Goal: Information Seeking & Learning: Learn about a topic

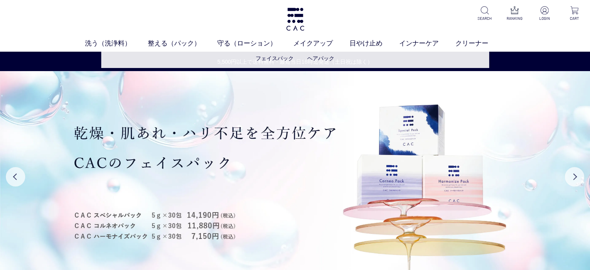
click at [270, 54] on ul "フェイスパック ヘアパック" at bounding box center [295, 58] width 388 height 19
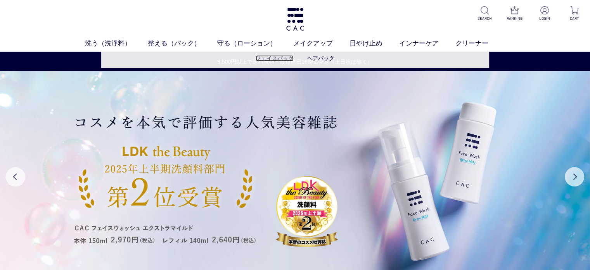
click at [271, 55] on link "フェイスパック" at bounding box center [275, 58] width 38 height 6
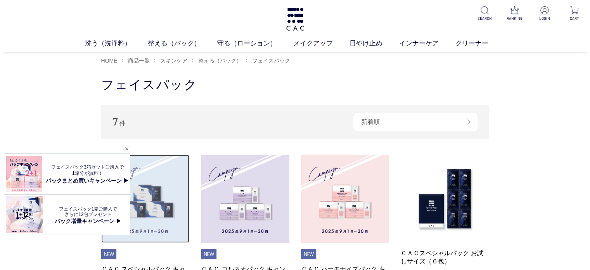
click at [168, 203] on img at bounding box center [145, 198] width 88 height 88
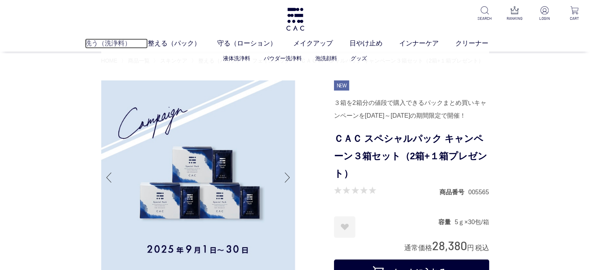
click at [98, 43] on link "洗う（洗浄料）" at bounding box center [116, 43] width 63 height 10
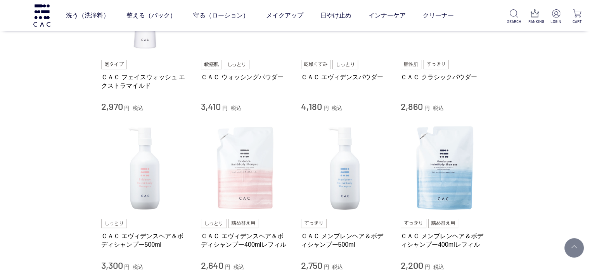
scroll to position [310, 0]
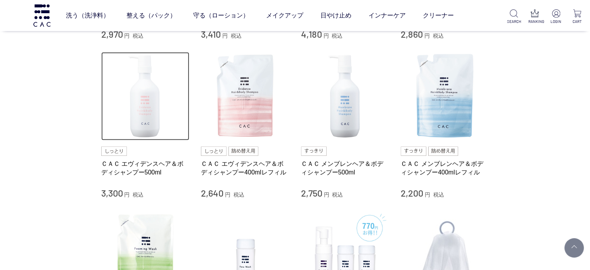
click at [143, 119] on img at bounding box center [145, 96] width 88 height 88
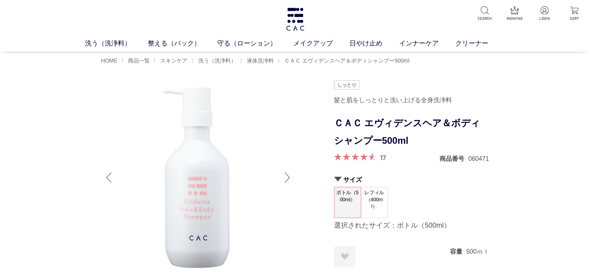
drag, startPoint x: 281, startPoint y: 59, endPoint x: 277, endPoint y: 55, distance: 5.5
click at [281, 59] on link "フェイスパック" at bounding box center [275, 58] width 38 height 6
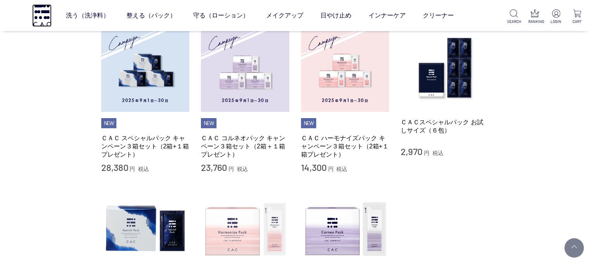
scroll to position [116, 0]
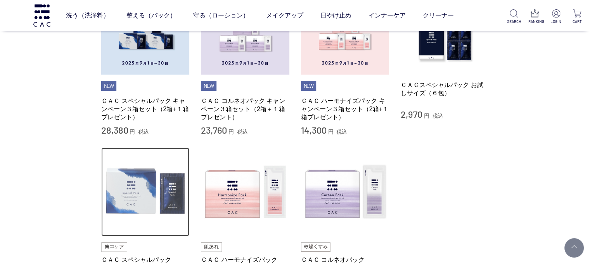
click at [146, 192] on img at bounding box center [145, 191] width 88 height 88
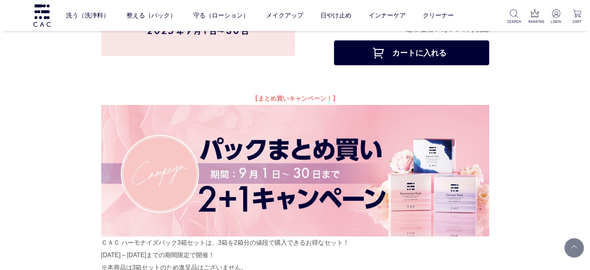
scroll to position [39, 0]
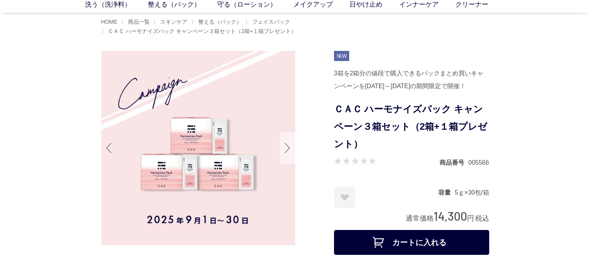
click at [288, 142] on div at bounding box center [288, 147] width 16 height 31
click at [289, 145] on div at bounding box center [288, 147] width 16 height 31
click at [287, 149] on div at bounding box center [288, 147] width 16 height 31
click at [287, 147] on div at bounding box center [288, 147] width 16 height 31
click at [114, 144] on div at bounding box center [109, 147] width 16 height 31
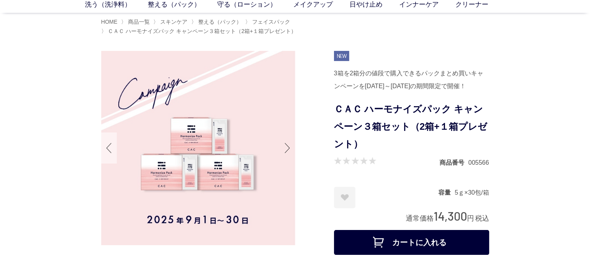
click at [114, 144] on div at bounding box center [109, 147] width 16 height 31
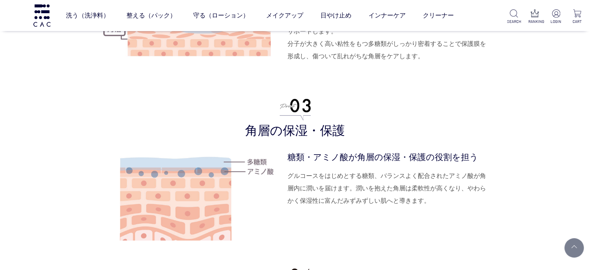
scroll to position [0, 0]
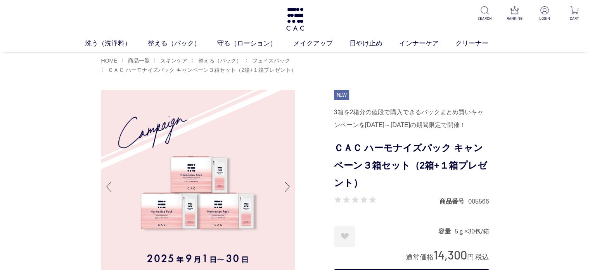
drag, startPoint x: 431, startPoint y: 232, endPoint x: 424, endPoint y: 108, distance: 123.6
click at [385, 155] on h1 "ＣＡＣ ハーモナイズパック キャンペーン３箱セット（2箱+１箱プレゼント）" at bounding box center [411, 165] width 155 height 52
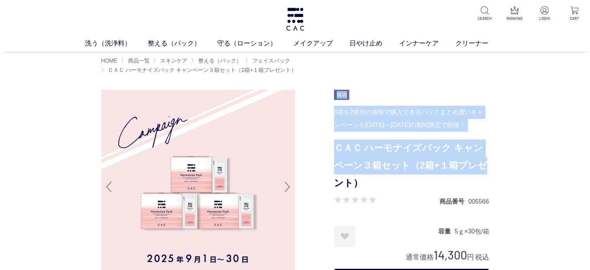
drag, startPoint x: 332, startPoint y: 131, endPoint x: 481, endPoint y: 174, distance: 154.6
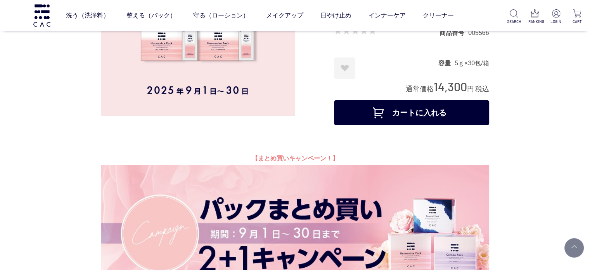
scroll to position [39, 0]
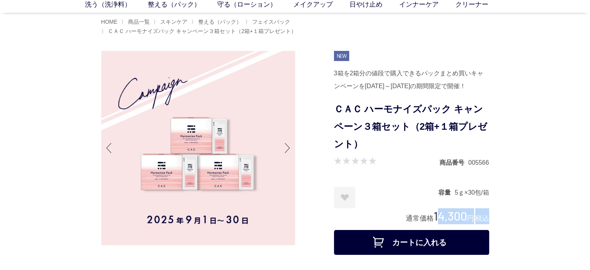
drag, startPoint x: 432, startPoint y: 227, endPoint x: 509, endPoint y: 226, distance: 76.8
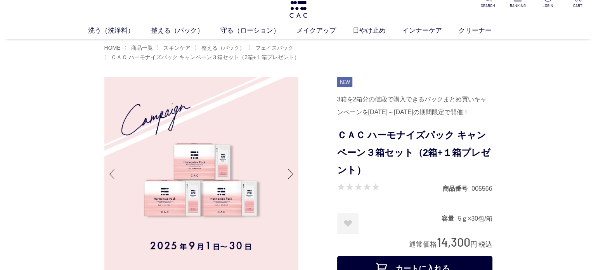
scroll to position [0, 0]
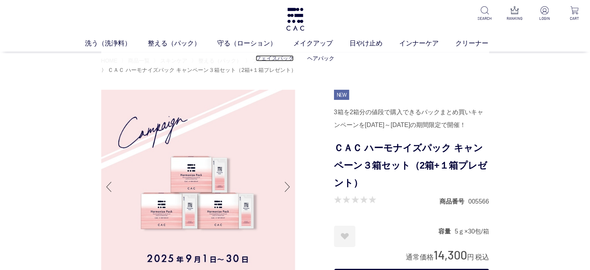
click at [280, 57] on link "フェイスパック" at bounding box center [275, 58] width 38 height 6
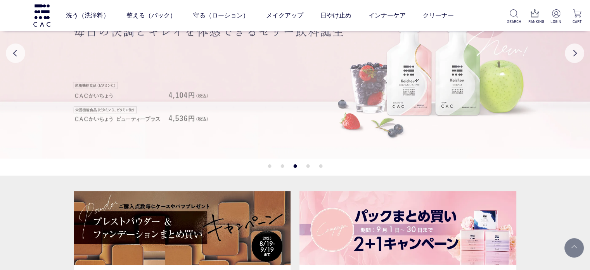
scroll to position [39, 0]
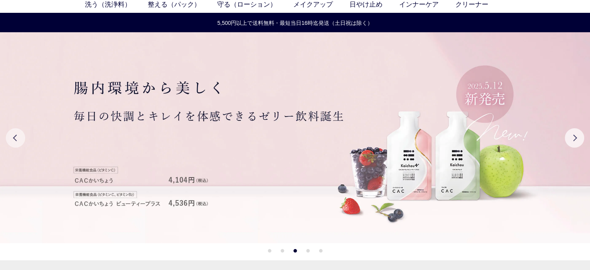
click at [12, 135] on button "Previous" at bounding box center [15, 137] width 19 height 19
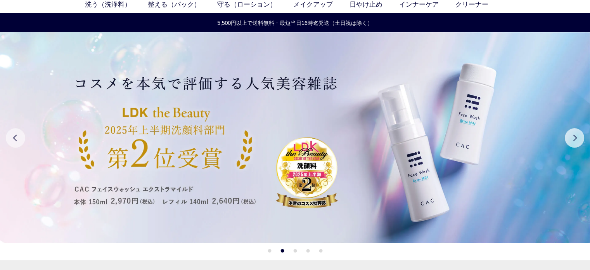
click at [12, 135] on button "Previous" at bounding box center [15, 137] width 19 height 19
click at [15, 142] on button "Previous" at bounding box center [15, 137] width 19 height 19
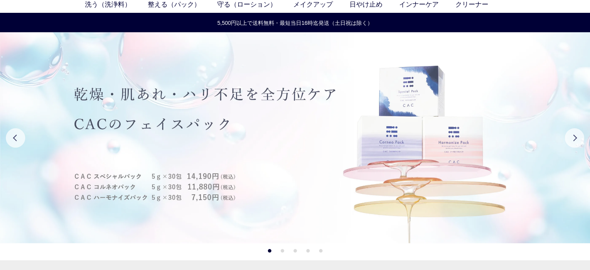
click at [369, 142] on img at bounding box center [295, 137] width 590 height 211
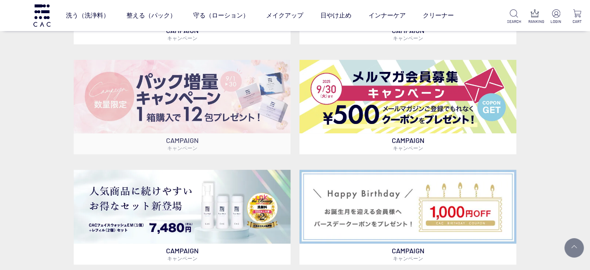
scroll to position [272, 0]
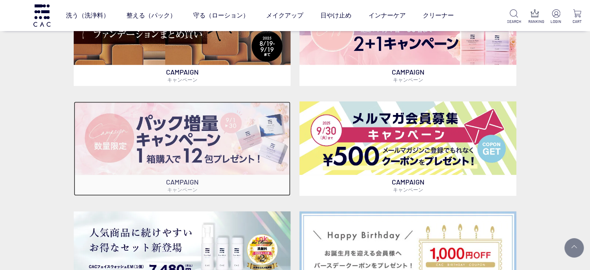
click at [182, 171] on img at bounding box center [182, 138] width 217 height 74
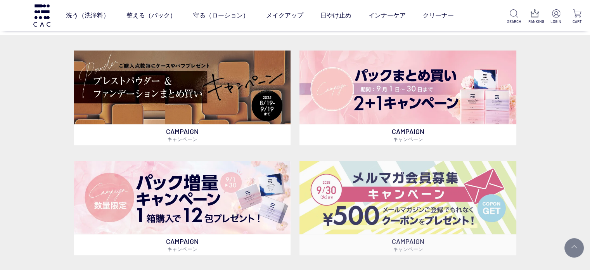
scroll to position [155, 0]
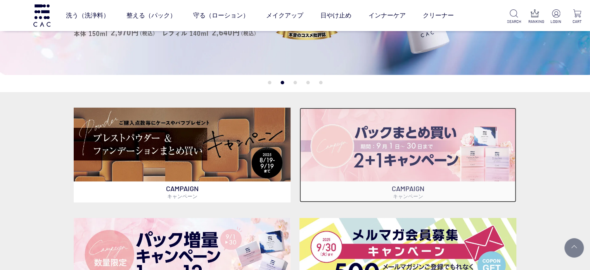
click at [381, 152] on img at bounding box center [407, 144] width 217 height 74
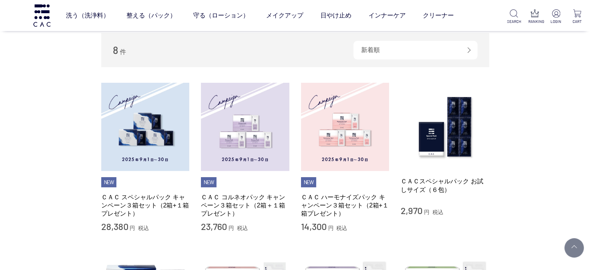
scroll to position [116, 0]
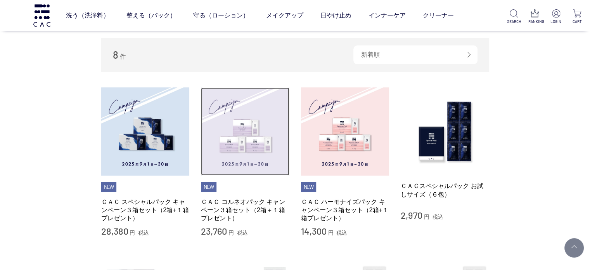
click at [264, 158] on img at bounding box center [245, 131] width 88 height 88
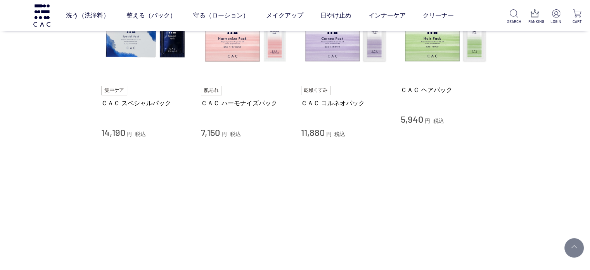
scroll to position [427, 0]
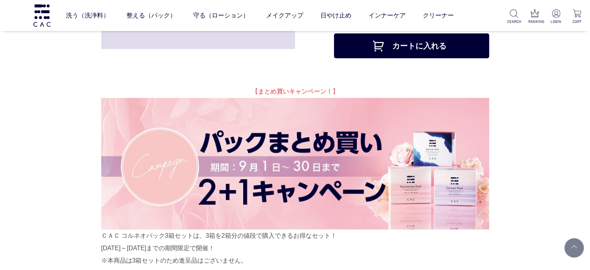
scroll to position [233, 0]
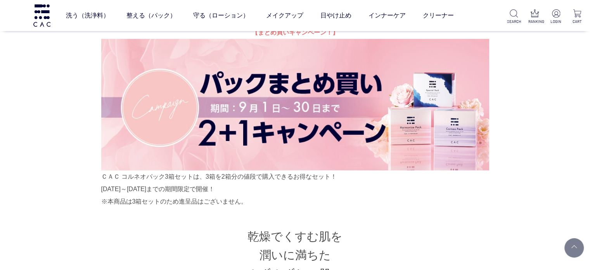
click at [250, 135] on img at bounding box center [295, 105] width 388 height 132
click at [268, 107] on img at bounding box center [295, 105] width 388 height 132
click at [346, 126] on img at bounding box center [295, 105] width 388 height 132
click at [348, 126] on img at bounding box center [295, 105] width 388 height 132
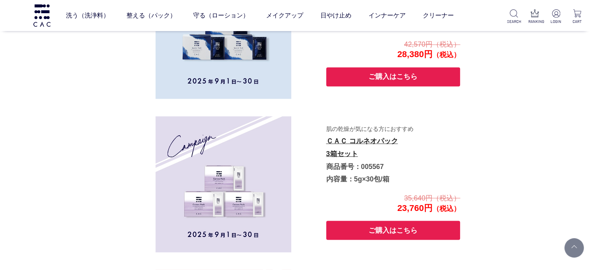
scroll to position [1327, 0]
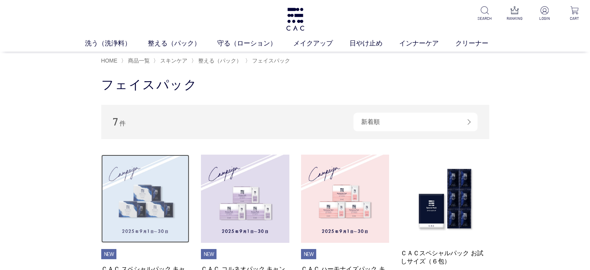
click at [189, 202] on img at bounding box center [145, 198] width 88 height 88
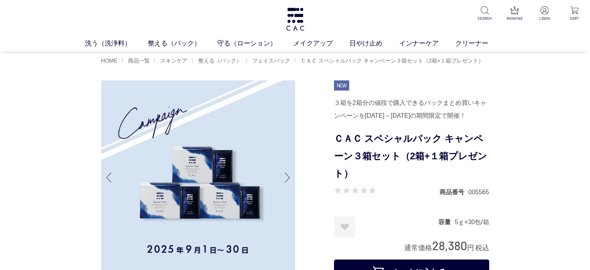
drag, startPoint x: 243, startPoint y: 212, endPoint x: 23, endPoint y: 177, distance: 223.1
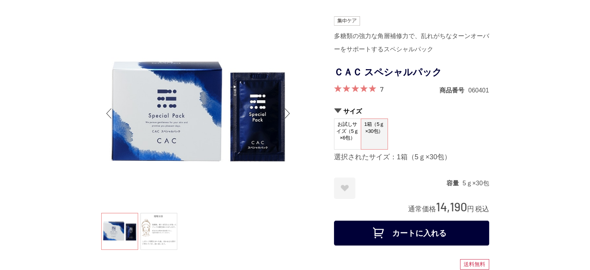
scroll to position [39, 0]
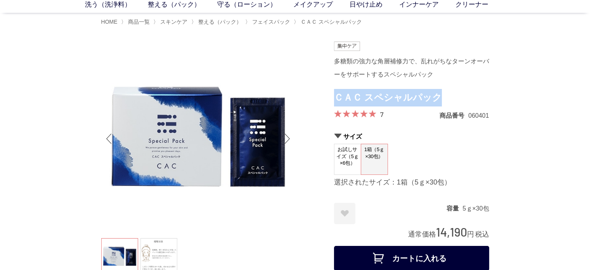
drag, startPoint x: 337, startPoint y: 96, endPoint x: 469, endPoint y: 95, distance: 131.9
click at [469, 95] on h1 "ＣＡＣ スペシャルパック" at bounding box center [411, 97] width 155 height 17
copy h1 "ＣＡＣ スペシャルパック"
click at [469, 95] on h1 "ＣＡＣ スペシャルパック" at bounding box center [411, 97] width 155 height 17
drag, startPoint x: 334, startPoint y: 94, endPoint x: 436, endPoint y: 94, distance: 101.6
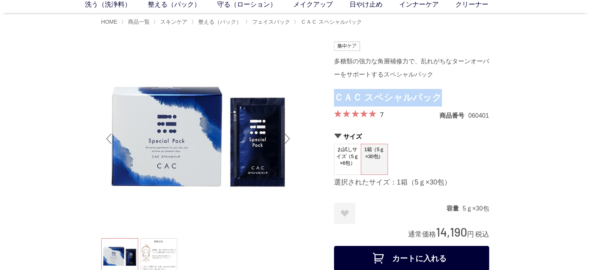
click at [436, 94] on h1 "ＣＡＣ スペシャルパック" at bounding box center [411, 97] width 155 height 17
copy h1 "ＣＡＣ スペシャルパック"
drag, startPoint x: 545, startPoint y: 110, endPoint x: 556, endPoint y: 111, distance: 10.6
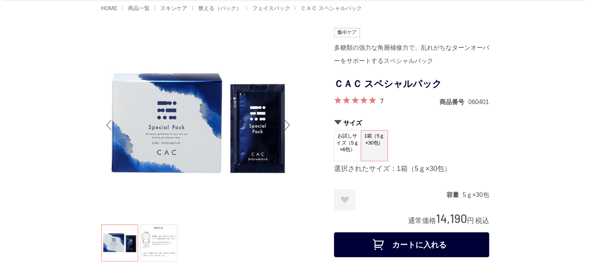
scroll to position [0, 0]
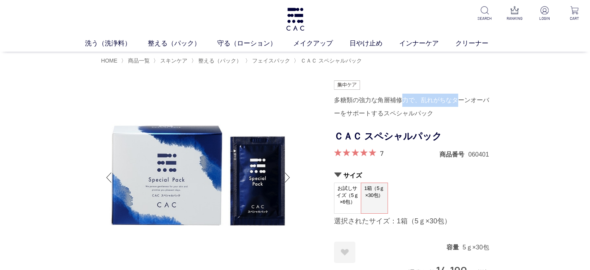
drag, startPoint x: 455, startPoint y: 104, endPoint x: 400, endPoint y: 104, distance: 55.1
click at [400, 104] on div "多糖類の強力な角層補修力で、乱れがちなターンオーバーをサポートするスペシャルパック" at bounding box center [411, 106] width 155 height 26
click at [359, 118] on div "多糖類の強力な角層補修力で、乱れがちなターンオーバーをサポートするスペシャルパック" at bounding box center [411, 106] width 155 height 26
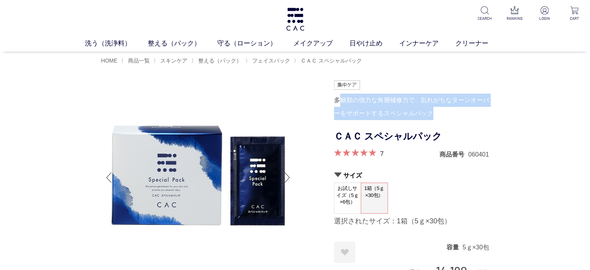
drag, startPoint x: 336, startPoint y: 100, endPoint x: 450, endPoint y: 109, distance: 114.4
click at [450, 109] on div "多糖類の強力な角層補修力で、乱れがちなターンオーバーをサポートするスペシャルパック" at bounding box center [411, 106] width 155 height 26
click at [466, 119] on div "多糖類の強力な角層補修力で、乱れがちなターンオーバーをサポートするスペシャルパック" at bounding box center [411, 106] width 155 height 26
drag, startPoint x: 441, startPoint y: 115, endPoint x: 335, endPoint y: 97, distance: 107.5
click at [335, 97] on div "多糖類の強力な角層補修力で、乱れがちなターンオーバーをサポートするスペシャルパック" at bounding box center [411, 106] width 155 height 26
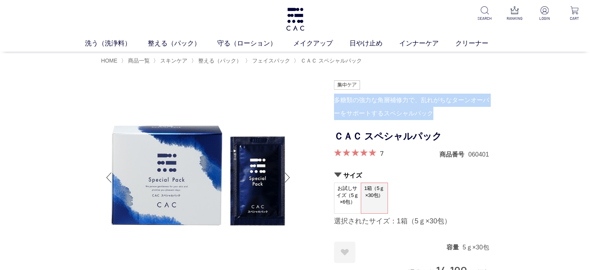
copy div "多糖類の強力な角層補修力で、乱れがちなターンオーバーをサポートするスペシャルパック"
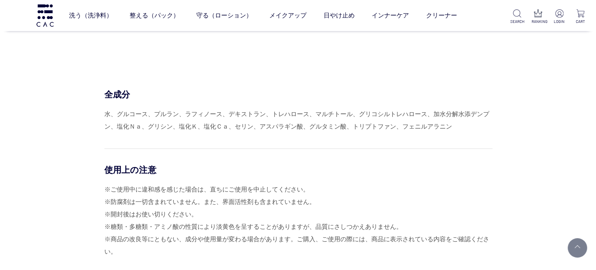
scroll to position [3375, 0]
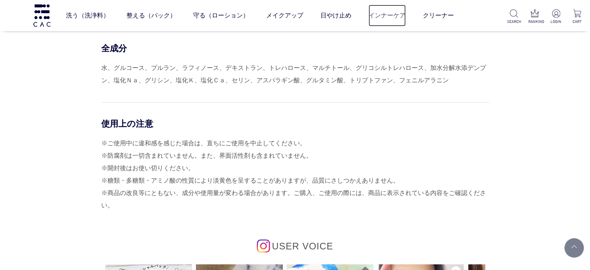
click at [402, 16] on link "インナーケア" at bounding box center [387, 16] width 37 height 22
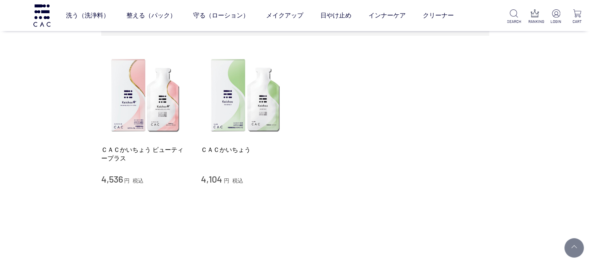
scroll to position [116, 0]
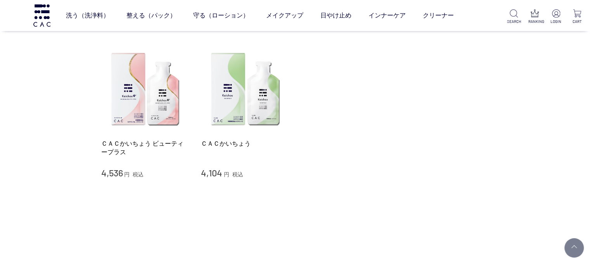
click at [150, 137] on div "ＣＡＣかいちょう ビューティープラス 4,536 円 税込" at bounding box center [145, 112] width 88 height 134
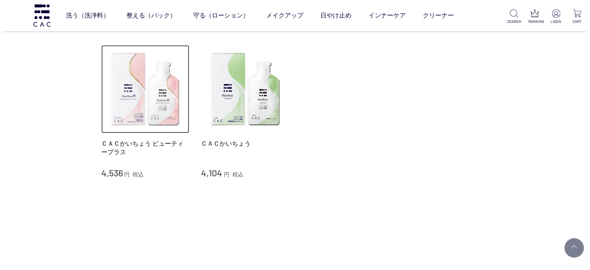
click at [154, 100] on img at bounding box center [145, 89] width 88 height 88
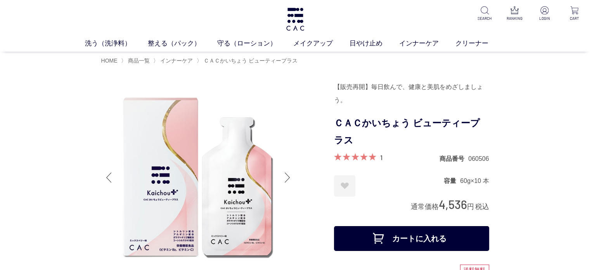
click at [34, 46] on ul "洗う（洗浄料） 液体洗浄料 パウダー洗浄料 泡洗顔料 グッズ 整える（パック） フェイスパック ヘアパック 守る（ローション） 保湿化粧水 柔軟化粧水 美容液…" at bounding box center [295, 44] width 590 height 13
click at [313, 23] on div "洗う（洗浄料） 液体洗浄料 パウダー洗浄料 泡洗顔料 グッズ 整える（パック） フェイスパック ヘアパック 守る（ローション） 保湿化粧水 柔軟化粧水 美容液…" at bounding box center [295, 26] width 590 height 52
click at [296, 23] on img at bounding box center [295, 19] width 20 height 23
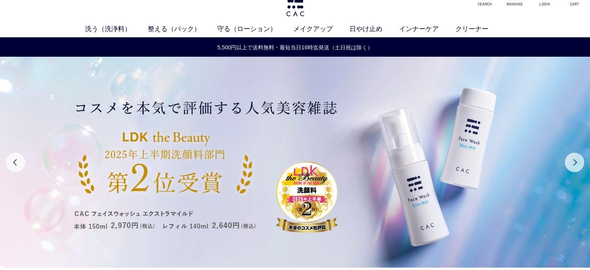
scroll to position [155, 0]
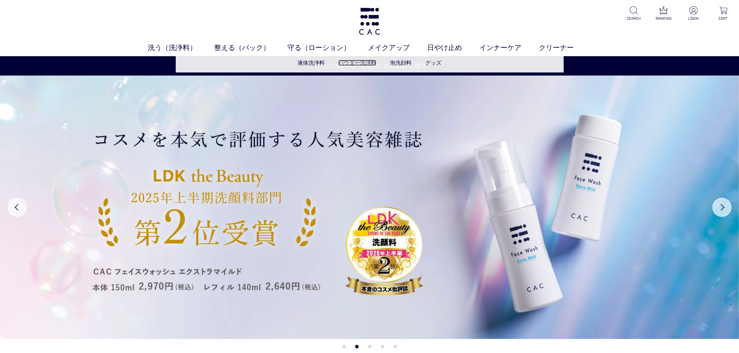
click at [362, 61] on link "パウダー洗浄料" at bounding box center [357, 63] width 38 height 6
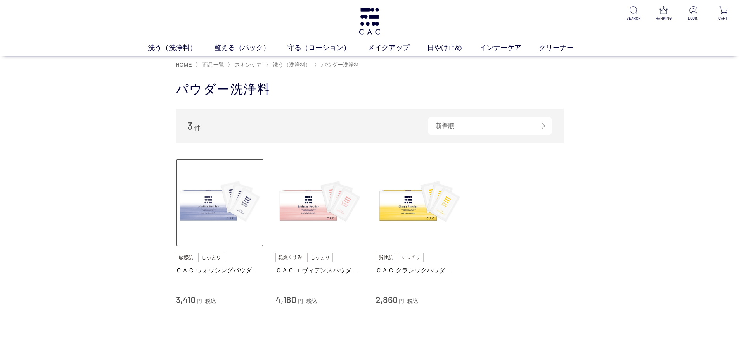
click at [250, 201] on img at bounding box center [220, 203] width 88 height 88
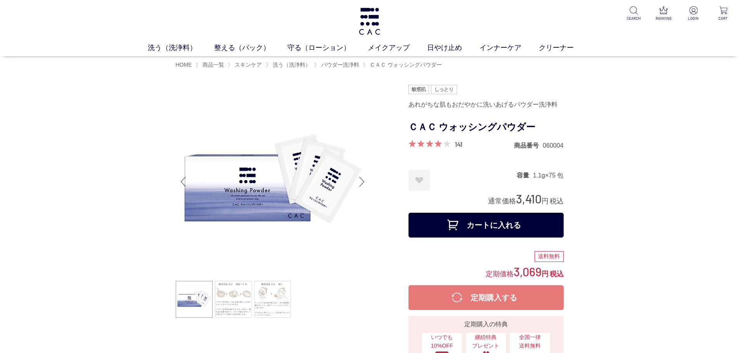
click at [443, 144] on div at bounding box center [429, 143] width 42 height 7
click at [423, 144] on span at bounding box center [425, 143] width 35 height 7
click at [461, 143] on link "141" at bounding box center [459, 144] width 8 height 9
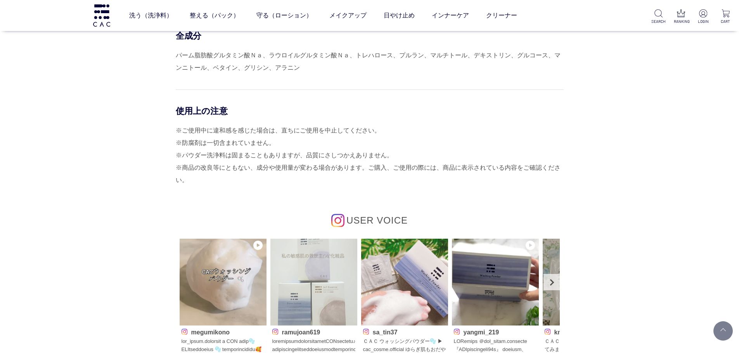
scroll to position [3601, 0]
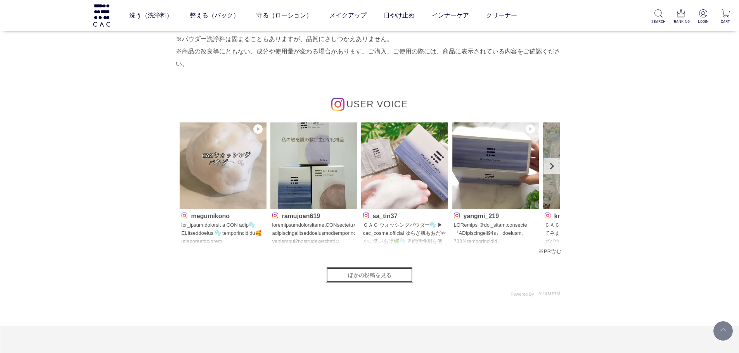
click at [387, 275] on link "ほかの投稿を見る" at bounding box center [369, 276] width 87 height 16
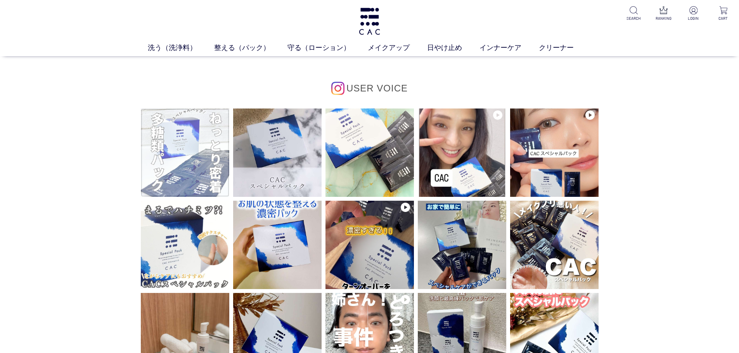
click at [180, 158] on img at bounding box center [185, 153] width 88 height 88
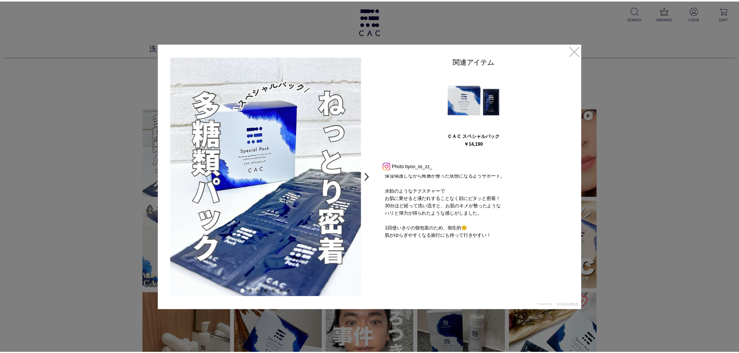
scroll to position [104, 0]
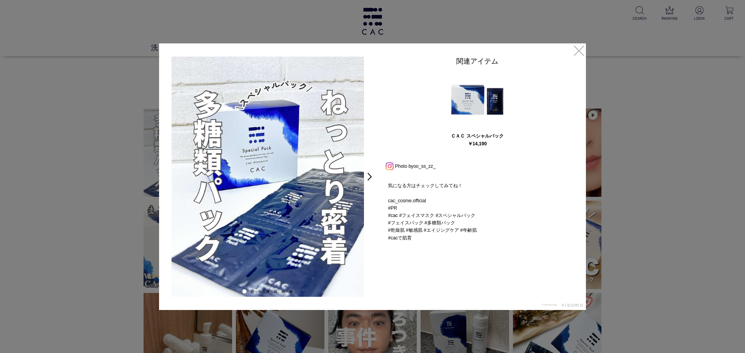
click at [587, 50] on div at bounding box center [372, 176] width 745 height 353
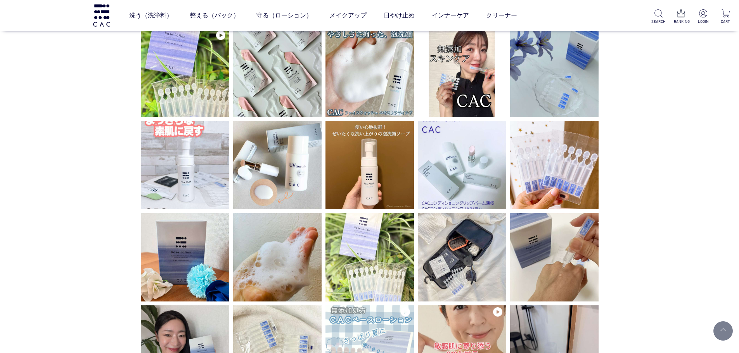
scroll to position [427, 0]
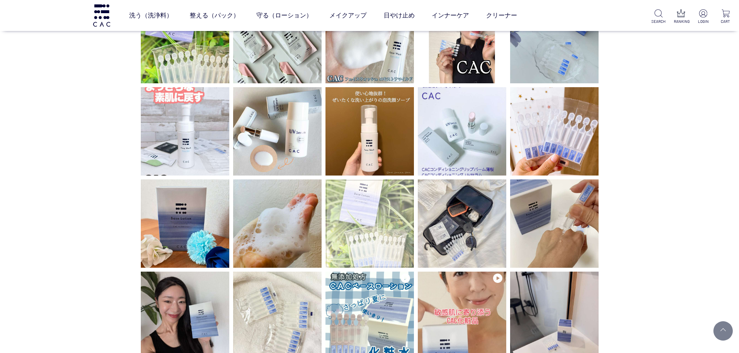
click at [359, 209] on img at bounding box center [369, 224] width 88 height 88
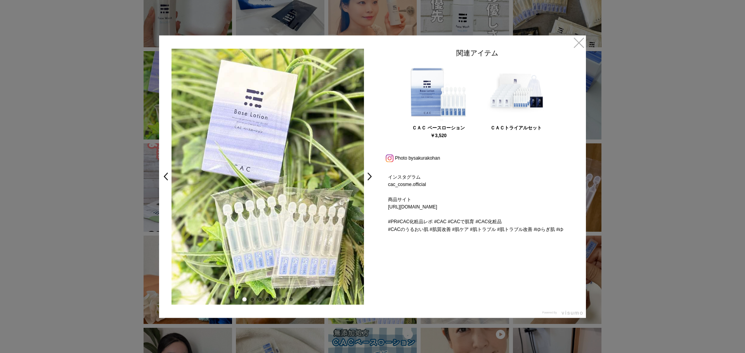
scroll to position [312, 0]
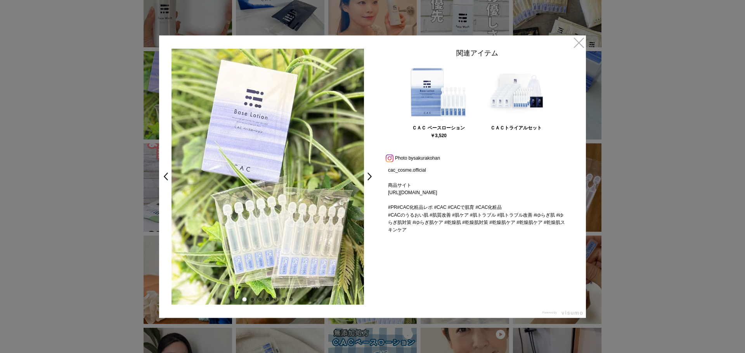
drag, startPoint x: 573, startPoint y: 42, endPoint x: 615, endPoint y: 225, distance: 188.1
click at [573, 42] on link "×" at bounding box center [579, 42] width 14 height 14
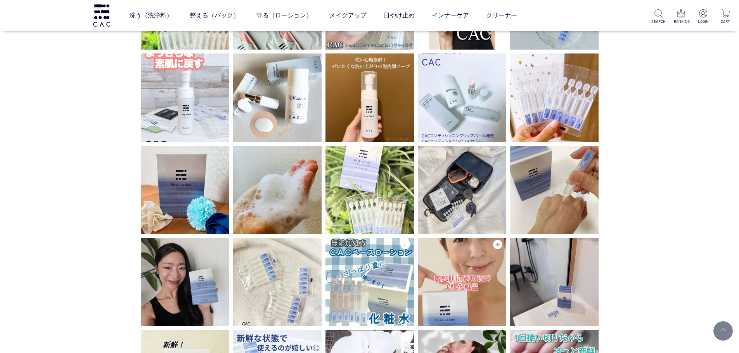
scroll to position [504, 0]
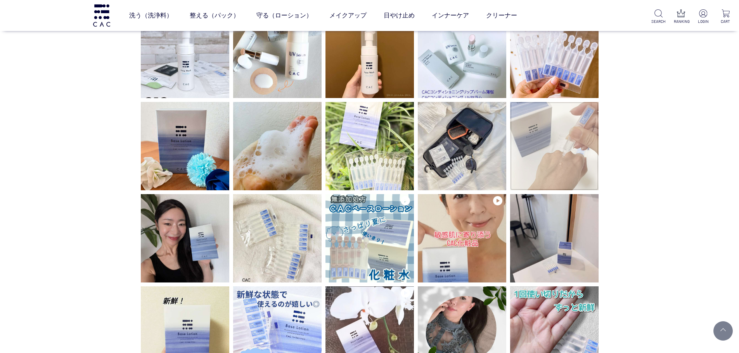
click at [588, 158] on img at bounding box center [554, 146] width 88 height 88
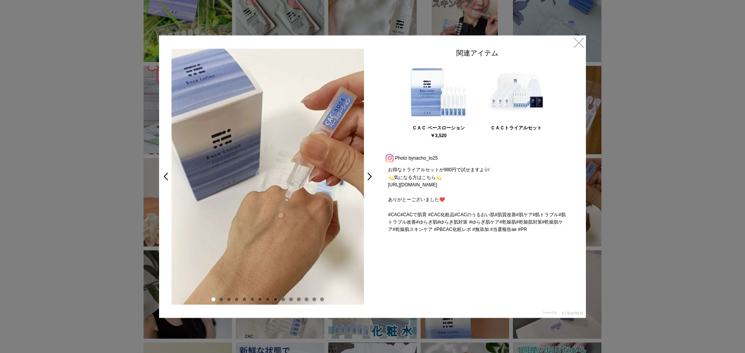
scroll to position [282, 0]
click at [576, 40] on link "×" at bounding box center [579, 42] width 14 height 14
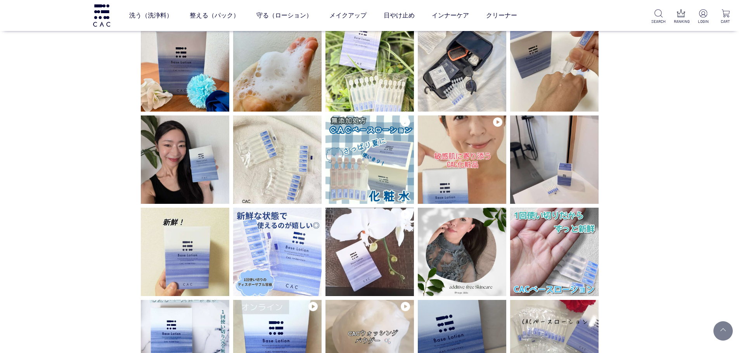
scroll to position [621, 0]
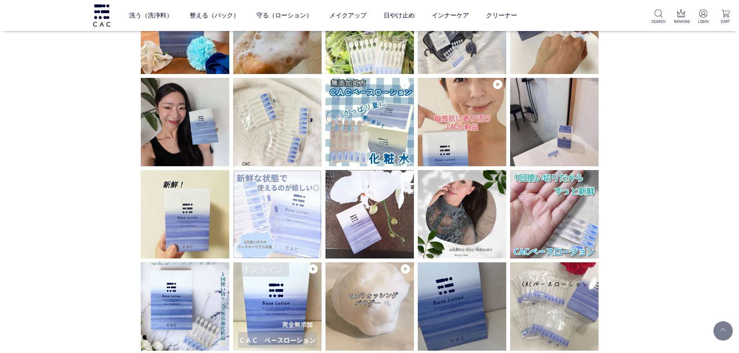
drag, startPoint x: 284, startPoint y: 204, endPoint x: 277, endPoint y: 205, distance: 7.5
click at [284, 204] on img at bounding box center [277, 214] width 88 height 88
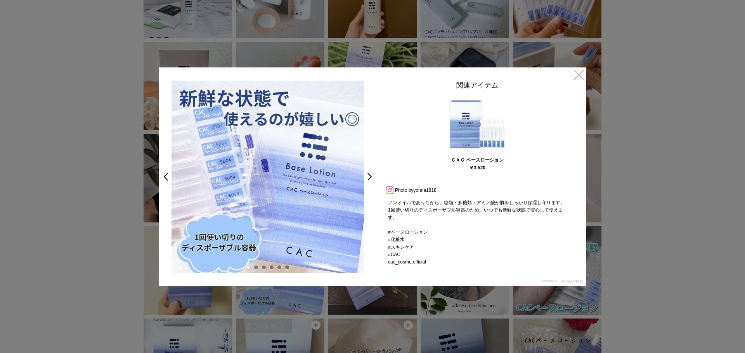
scroll to position [41, 0]
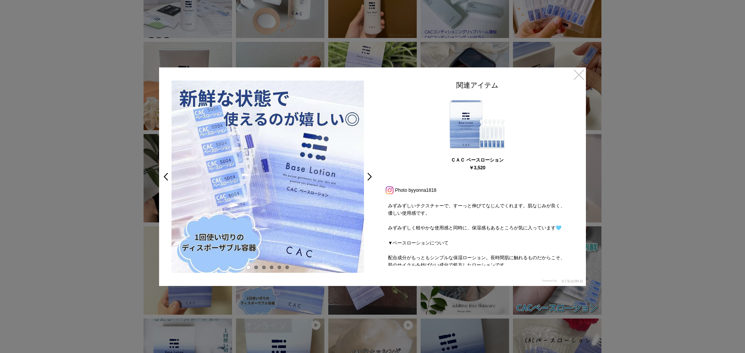
click at [575, 73] on link "×" at bounding box center [579, 75] width 14 height 14
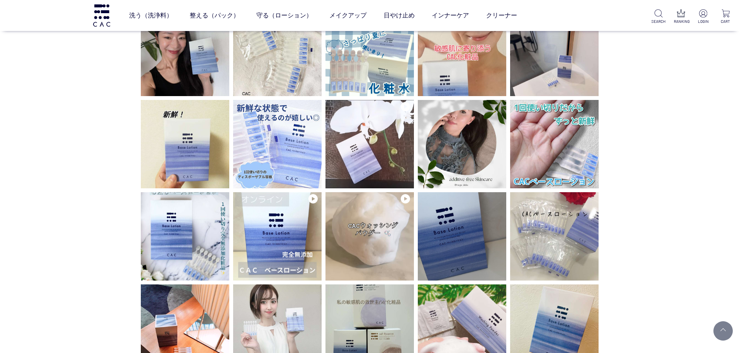
scroll to position [698, 0]
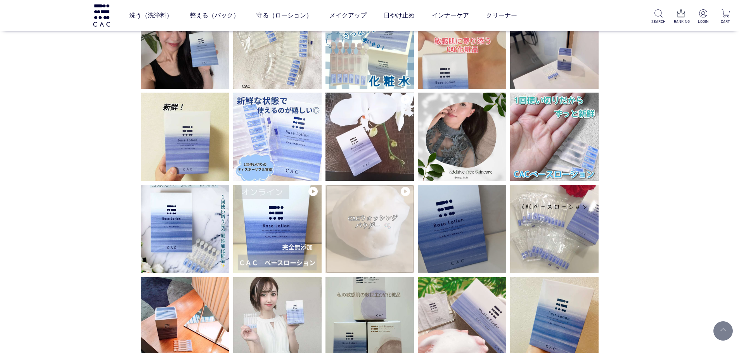
click at [396, 231] on img at bounding box center [369, 229] width 88 height 88
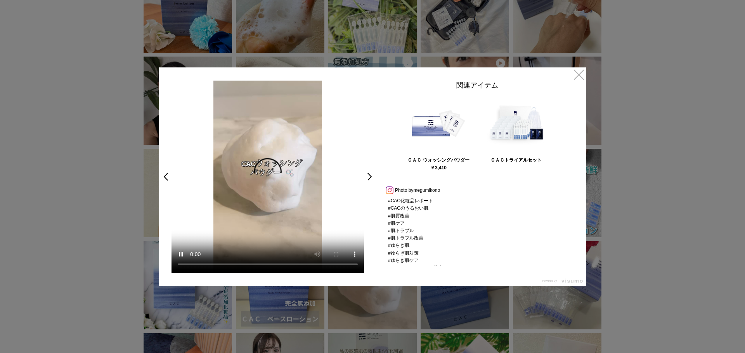
scroll to position [394, 0]
click at [583, 78] on link "×" at bounding box center [579, 75] width 14 height 14
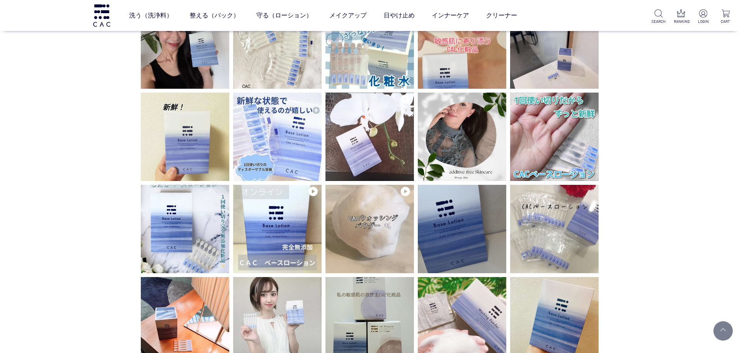
scroll to position [815, 0]
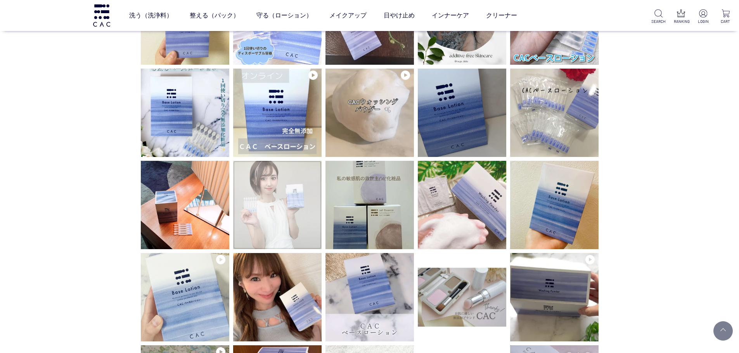
click at [265, 211] on img at bounding box center [277, 205] width 88 height 88
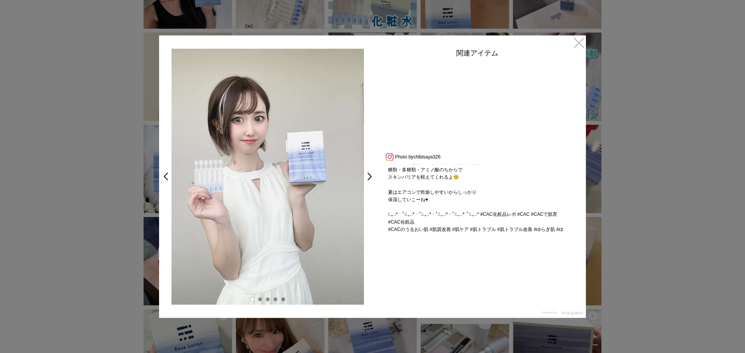
scroll to position [81, 0]
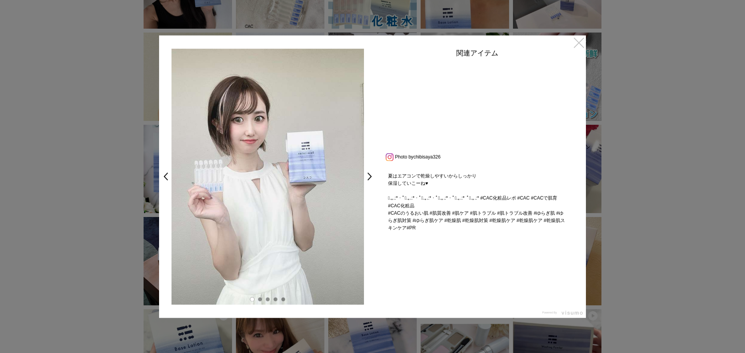
click at [584, 45] on link "×" at bounding box center [579, 42] width 14 height 14
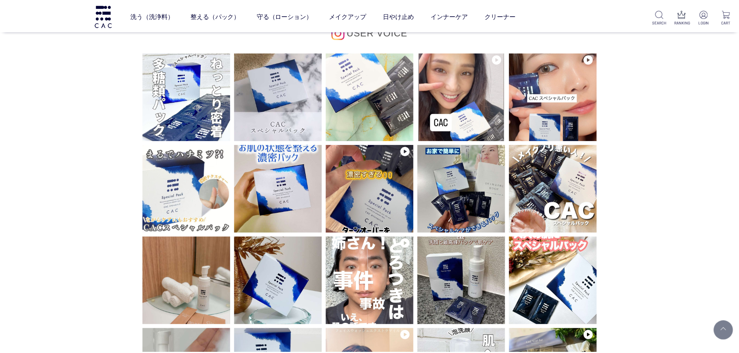
scroll to position [815, 0]
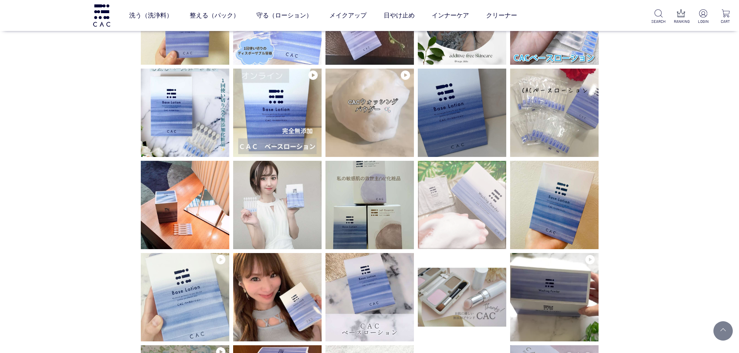
click at [505, 216] on img at bounding box center [462, 205] width 88 height 88
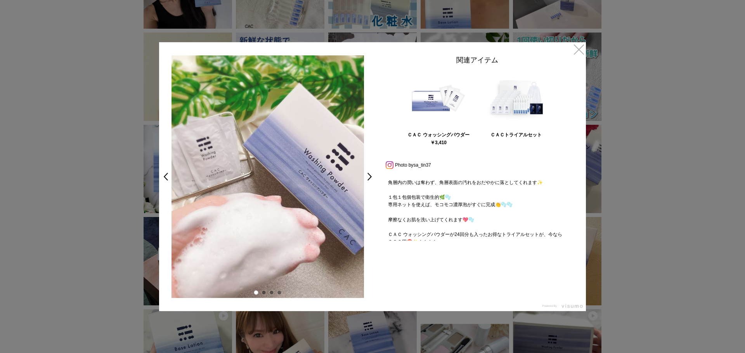
scroll to position [74, 0]
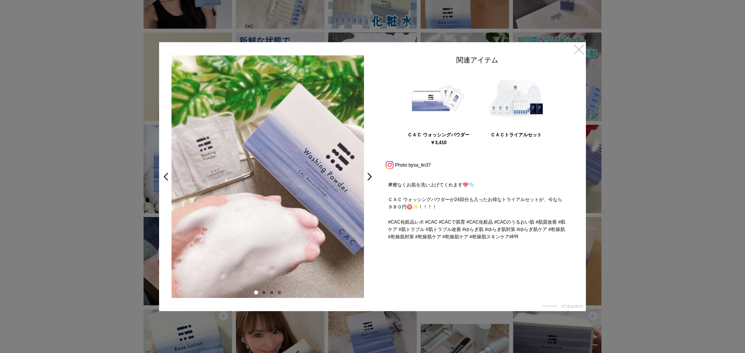
click at [576, 54] on link "×" at bounding box center [579, 49] width 14 height 14
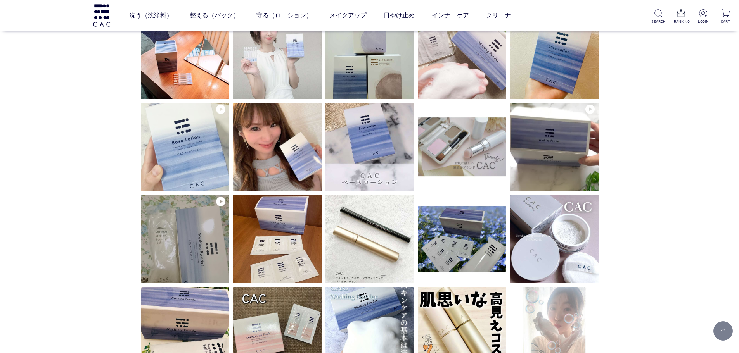
scroll to position [970, 0]
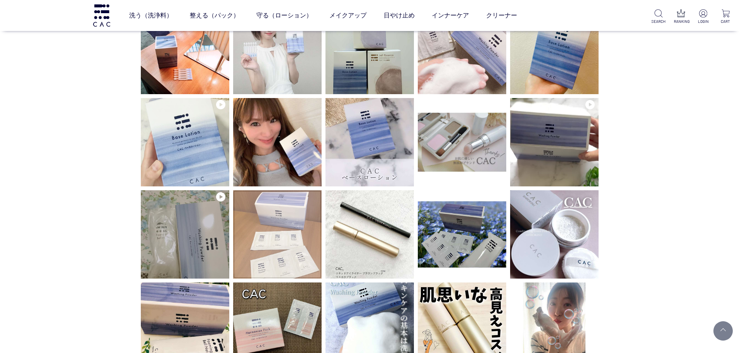
click at [258, 226] on img at bounding box center [277, 234] width 88 height 88
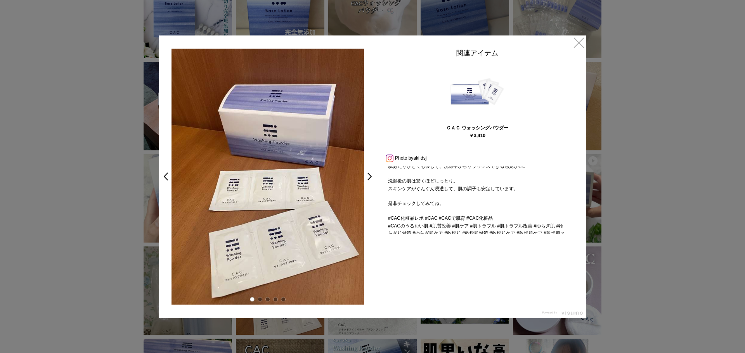
scroll to position [74, 0]
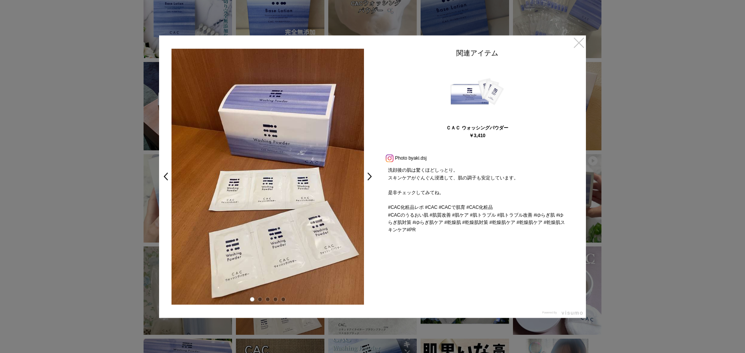
click at [580, 48] on link "×" at bounding box center [579, 42] width 14 height 14
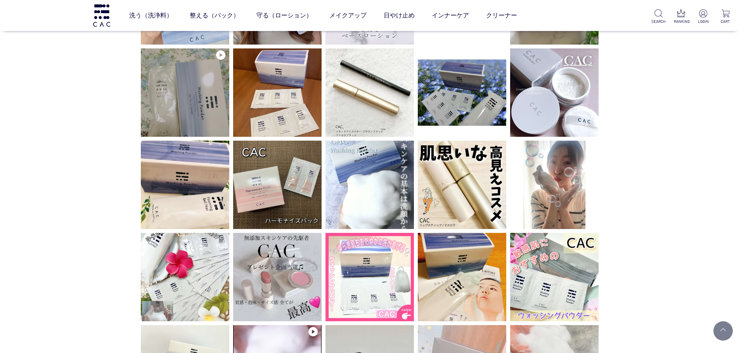
scroll to position [1125, 0]
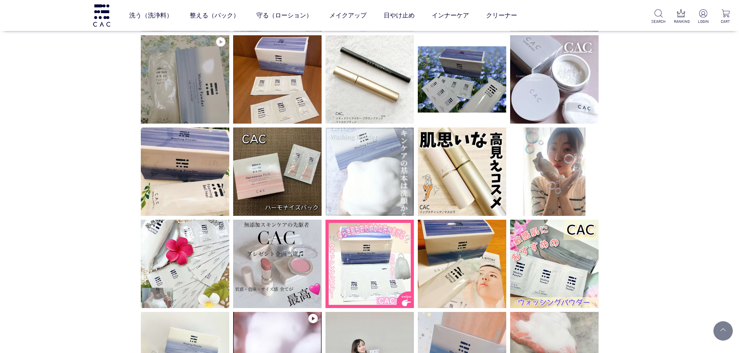
click at [331, 194] on img at bounding box center [369, 172] width 88 height 88
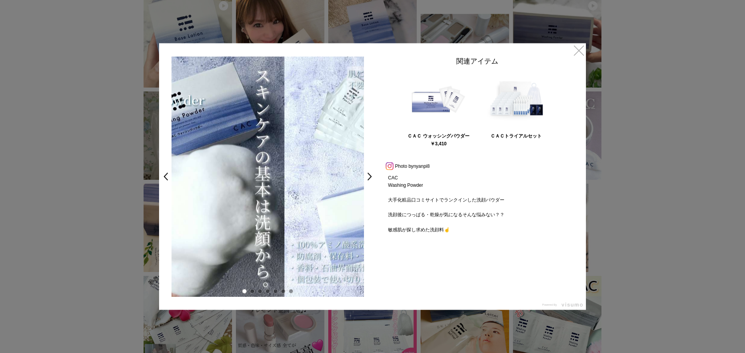
drag, startPoint x: 322, startPoint y: 223, endPoint x: 183, endPoint y: 222, distance: 138.1
click at [183, 222] on img at bounding box center [188, 176] width 192 height 241
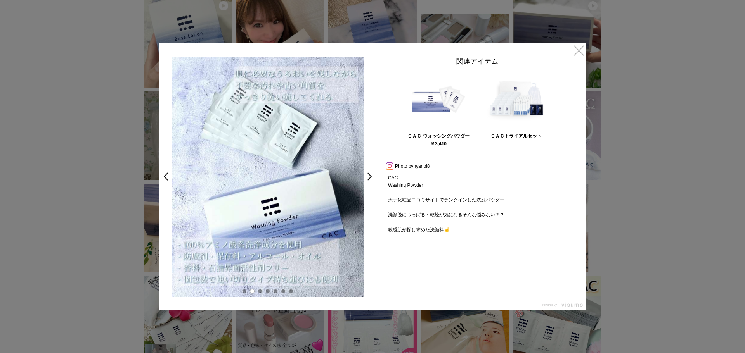
drag, startPoint x: 347, startPoint y: 215, endPoint x: 105, endPoint y: 218, distance: 242.1
click at [294, 216] on img at bounding box center [267, 176] width 192 height 241
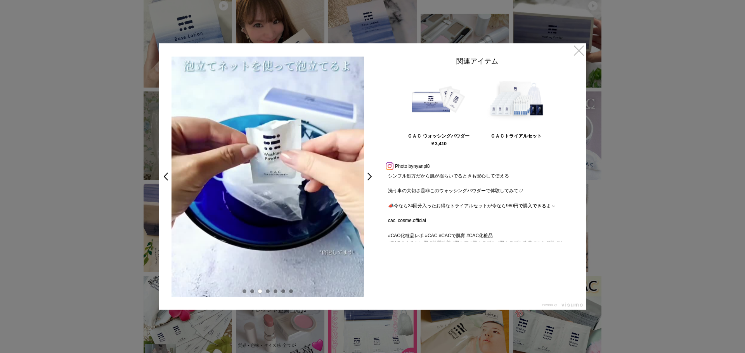
scroll to position [194, 0]
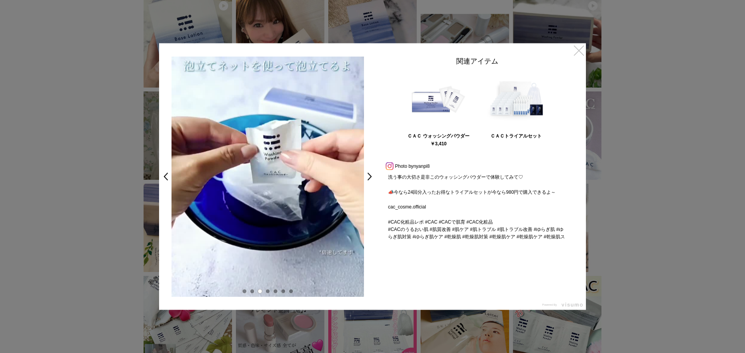
click at [583, 50] on link "×" at bounding box center [579, 50] width 14 height 14
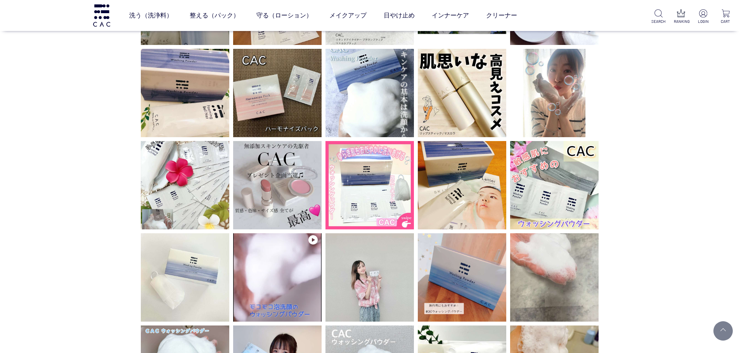
scroll to position [1241, 0]
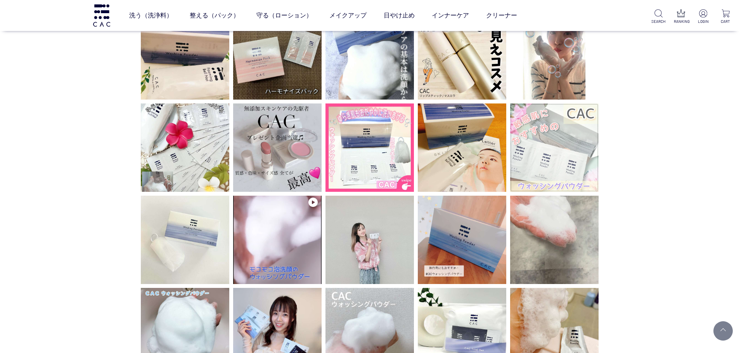
click at [543, 172] on img at bounding box center [554, 148] width 88 height 88
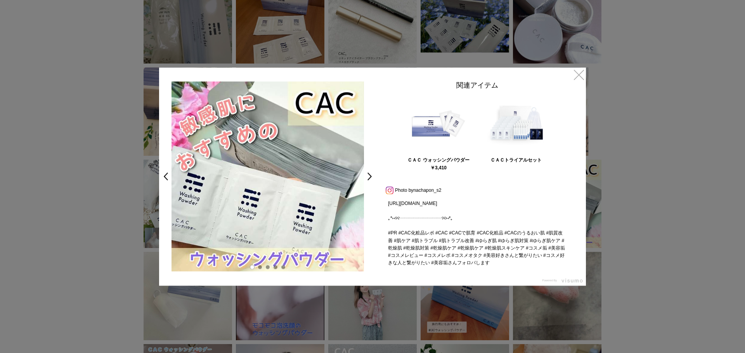
scroll to position [163, 0]
click at [584, 76] on link "×" at bounding box center [579, 75] width 14 height 14
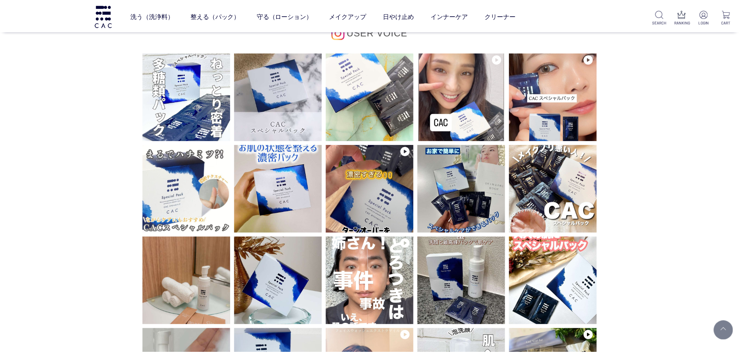
scroll to position [1241, 0]
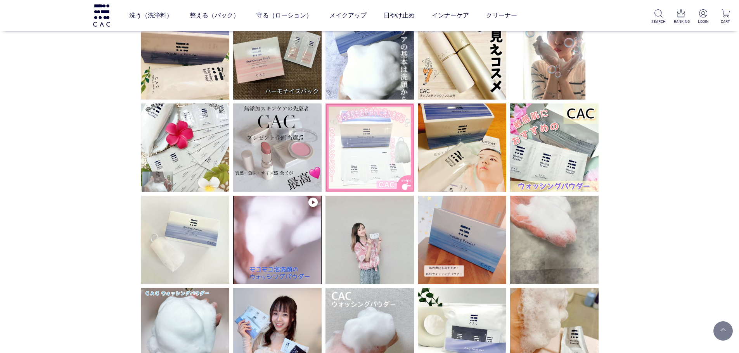
click at [376, 192] on img at bounding box center [369, 148] width 88 height 88
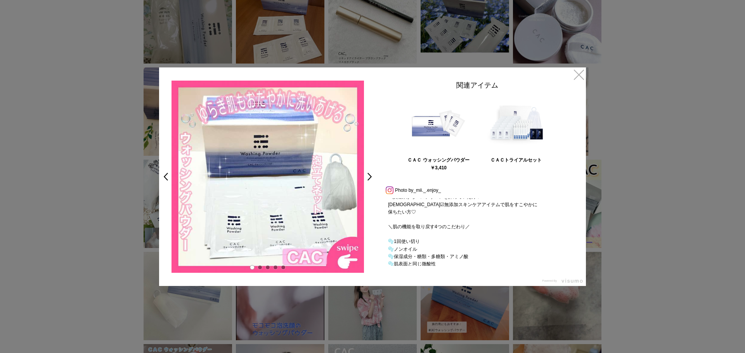
scroll to position [39, 0]
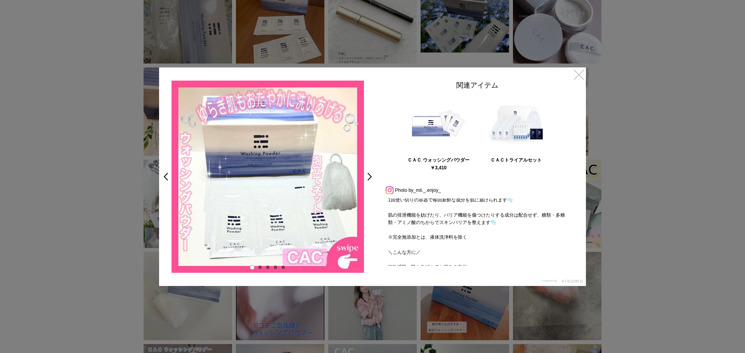
click at [576, 72] on link "×" at bounding box center [579, 75] width 14 height 14
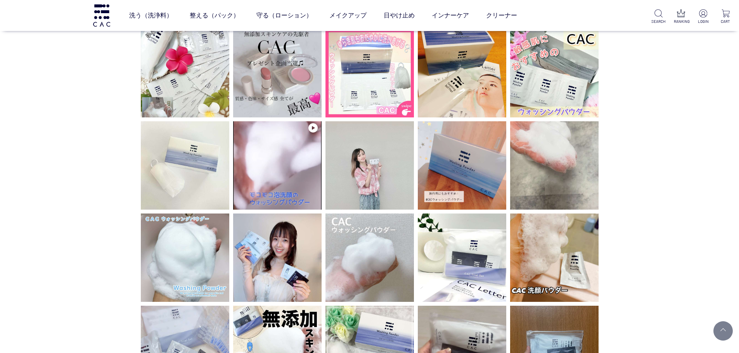
scroll to position [1319, 0]
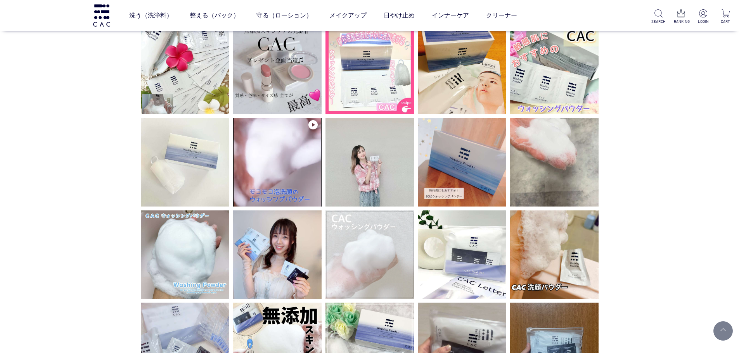
click at [382, 266] on img at bounding box center [369, 255] width 88 height 88
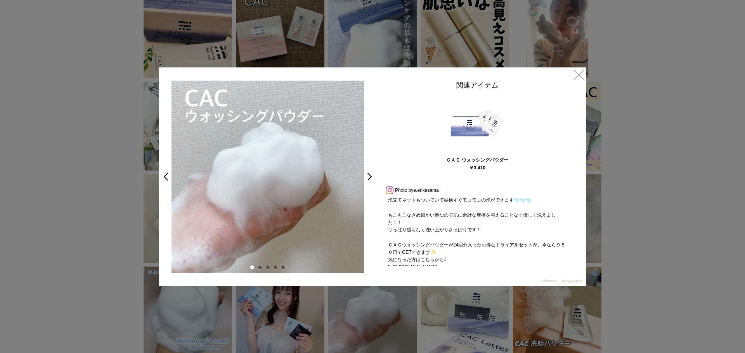
scroll to position [104, 0]
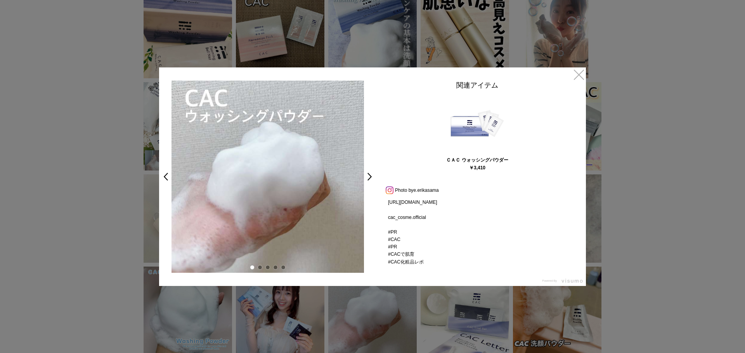
click at [586, 74] on div at bounding box center [372, 176] width 745 height 353
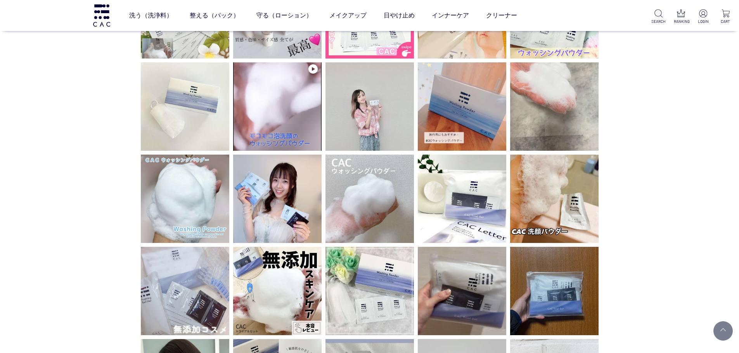
scroll to position [1435, 0]
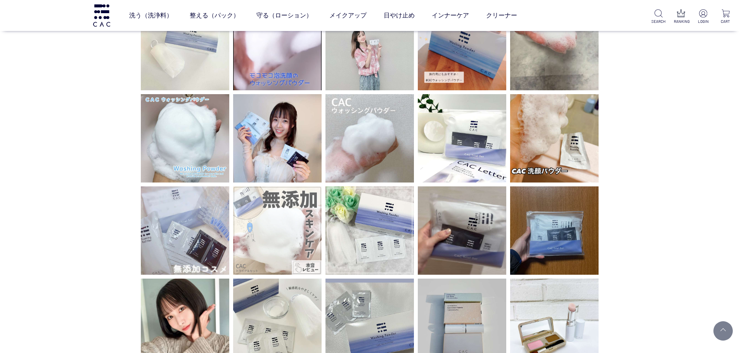
click at [269, 221] on img at bounding box center [277, 231] width 88 height 88
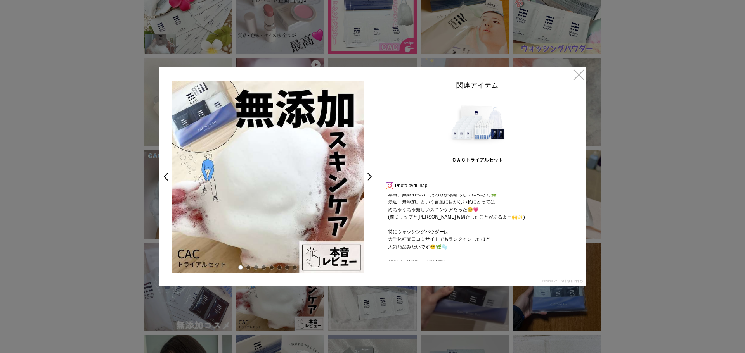
scroll to position [39, 0]
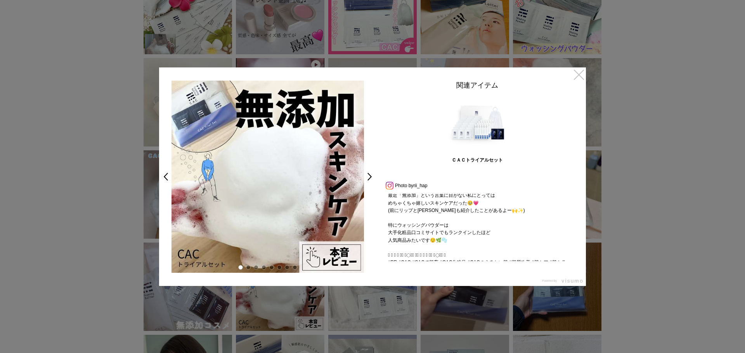
click at [585, 73] on link "×" at bounding box center [579, 75] width 14 height 14
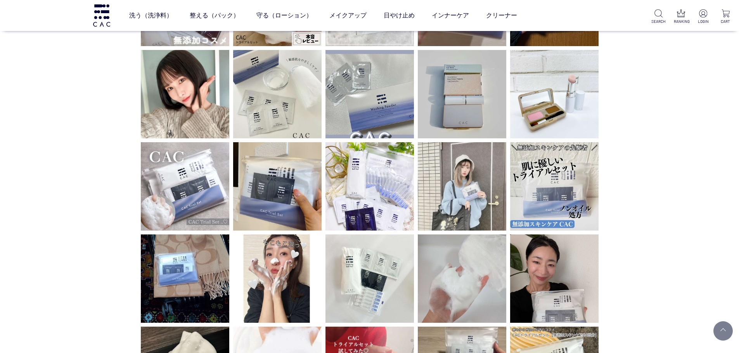
scroll to position [1668, 0]
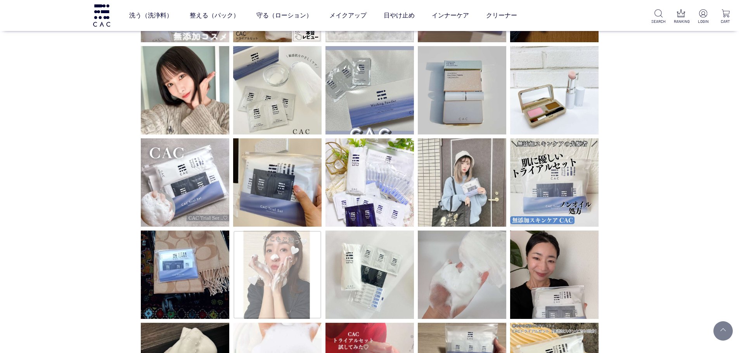
click at [256, 249] on img at bounding box center [277, 275] width 88 height 88
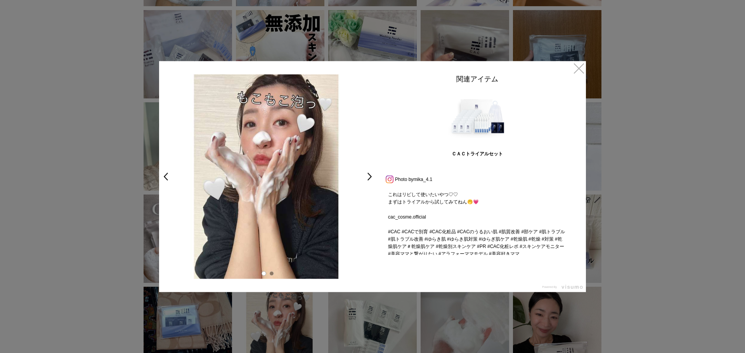
scroll to position [96, 0]
click at [587, 70] on div at bounding box center [372, 176] width 745 height 353
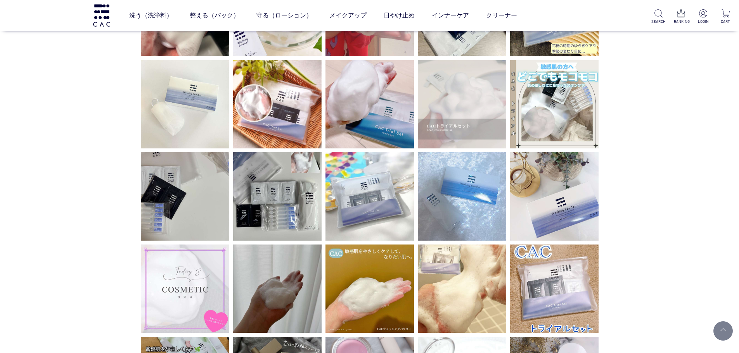
scroll to position [2056, 0]
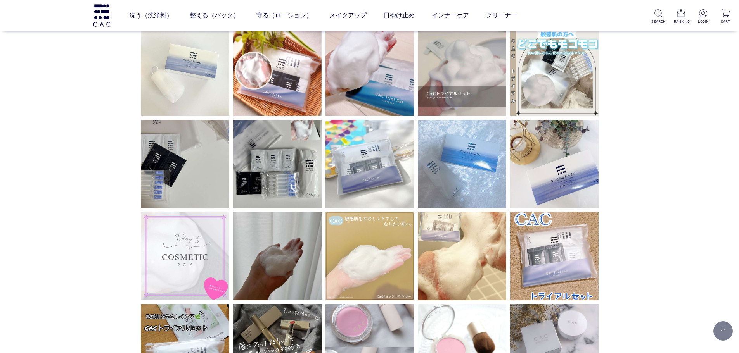
click at [356, 217] on img at bounding box center [369, 256] width 88 height 88
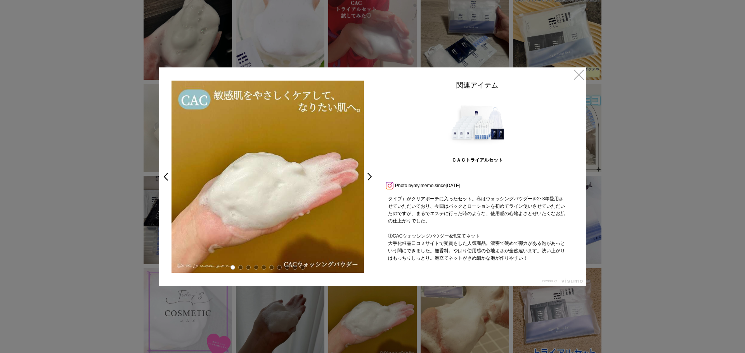
scroll to position [151, 0]
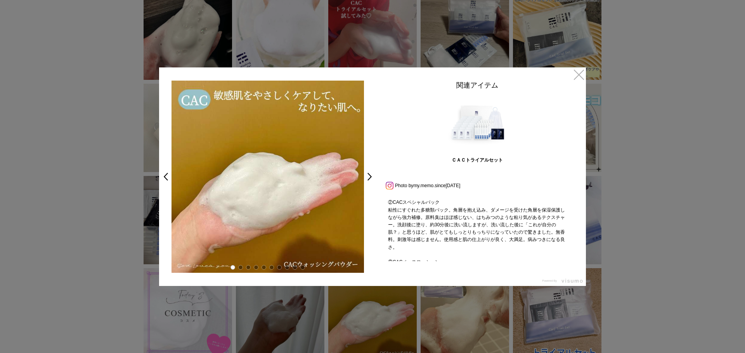
drag, startPoint x: 576, startPoint y: 76, endPoint x: 651, endPoint y: 215, distance: 158.3
click at [576, 76] on link "×" at bounding box center [579, 75] width 14 height 14
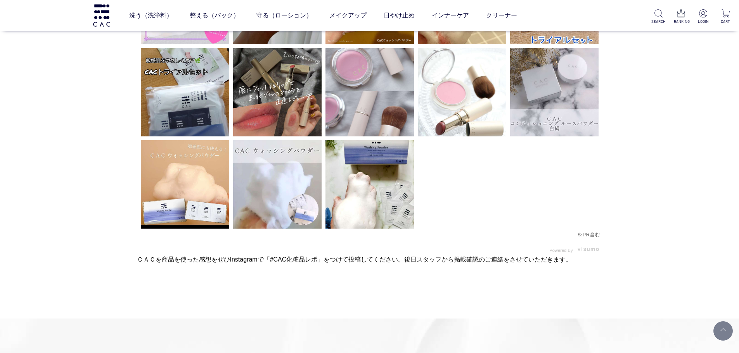
scroll to position [2366, 0]
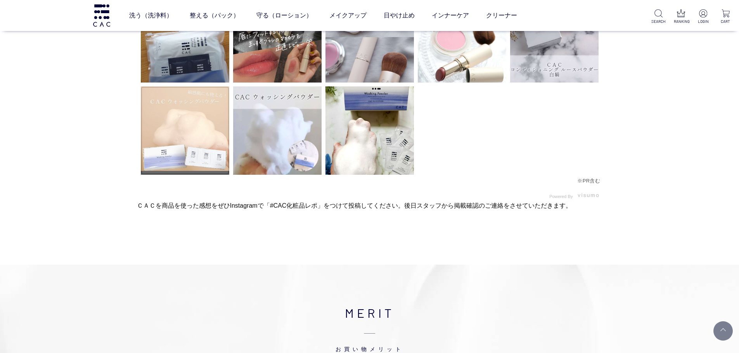
click at [199, 122] on img at bounding box center [185, 131] width 88 height 88
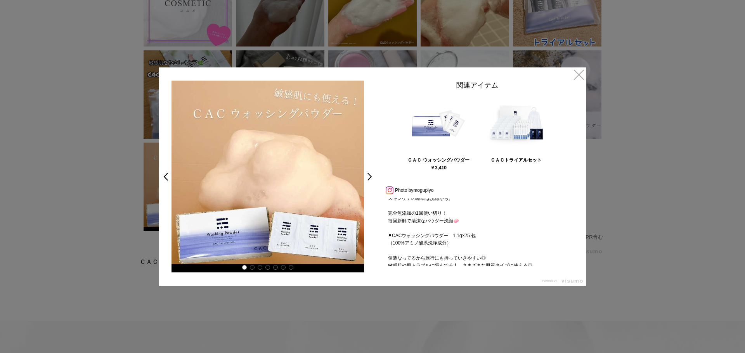
scroll to position [39, 0]
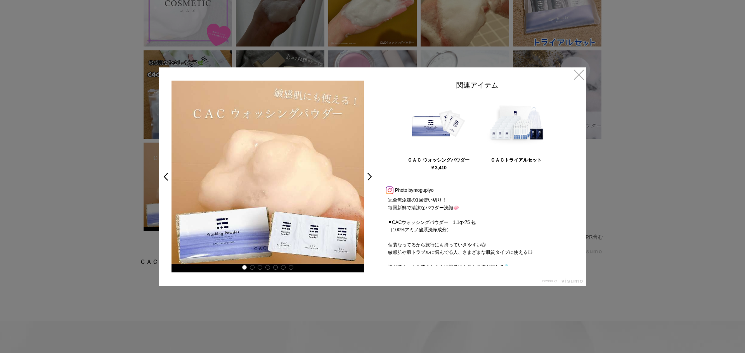
click at [521, 228] on div "🐣ＣＡＣ ウォッシングパウダー cac_cosme.official スキンケアの基本は洗顔から。 完全無添加の1回使い切り！ 毎回新鮮で清潔なパウダー洗顔🧼…" at bounding box center [477, 233] width 194 height 68
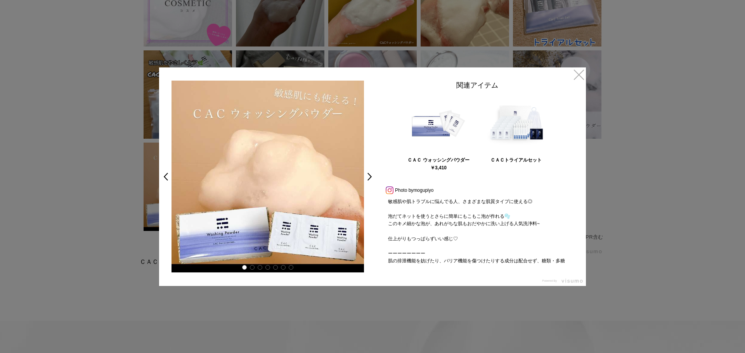
scroll to position [155, 0]
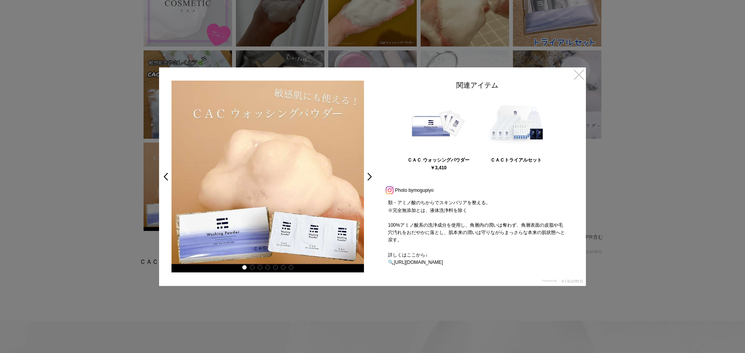
click at [581, 73] on link "×" at bounding box center [579, 75] width 14 height 14
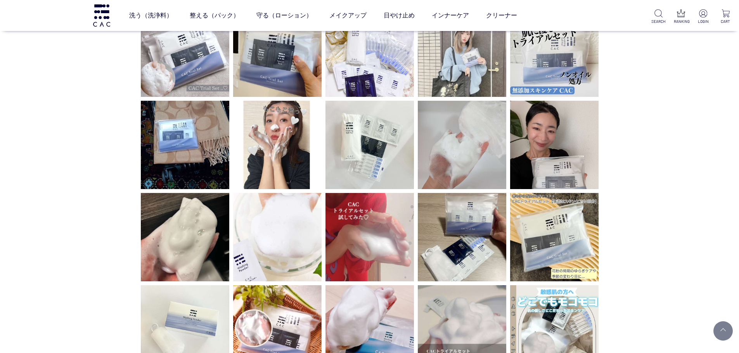
scroll to position [1784, 0]
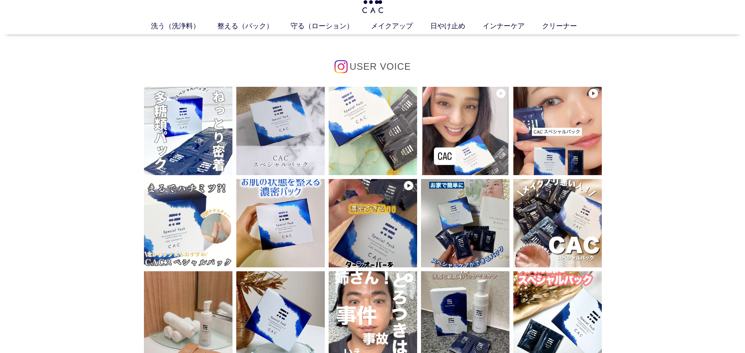
scroll to position [0, 0]
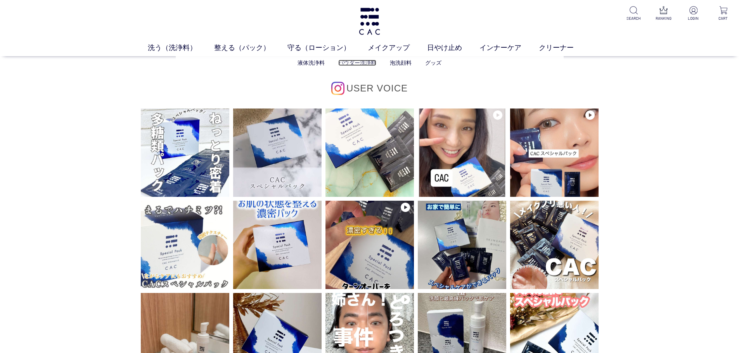
click at [362, 64] on link "パウダー洗浄料" at bounding box center [357, 63] width 38 height 6
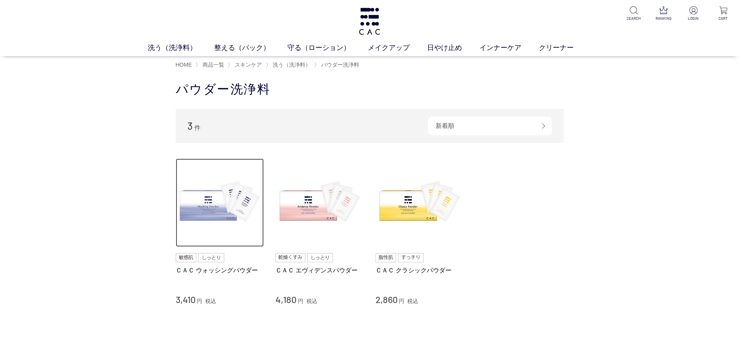
click at [197, 208] on img at bounding box center [220, 203] width 88 height 88
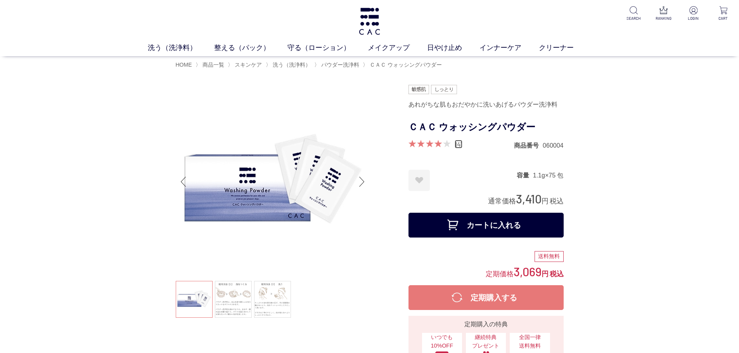
click at [462, 144] on link "141" at bounding box center [459, 144] width 8 height 9
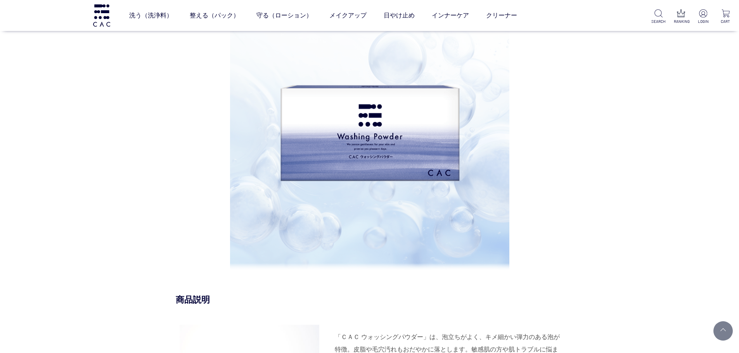
scroll to position [459, 0]
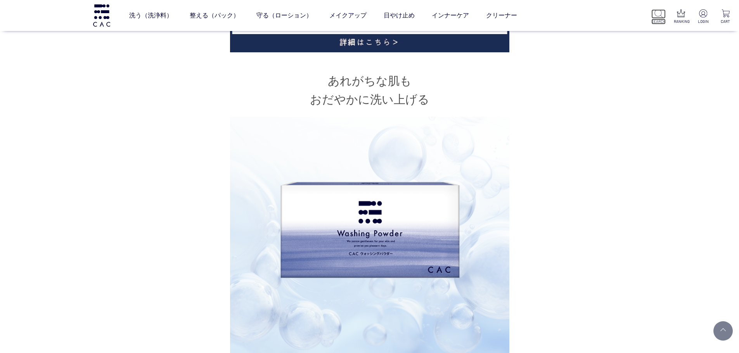
click at [664, 14] on p at bounding box center [658, 13] width 14 height 9
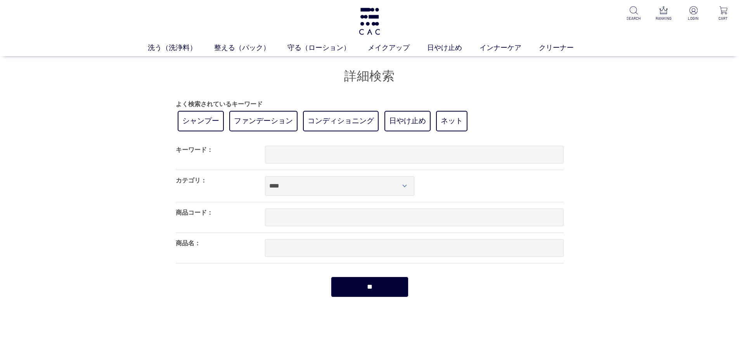
drag, startPoint x: 342, startPoint y: 166, endPoint x: 349, endPoint y: 148, distance: 19.7
click at [341, 166] on div at bounding box center [414, 155] width 299 height 30
click at [349, 148] on input "text" at bounding box center [414, 155] width 299 height 18
type input "*****"
click at [331, 277] on input "**" at bounding box center [370, 287] width 78 height 21
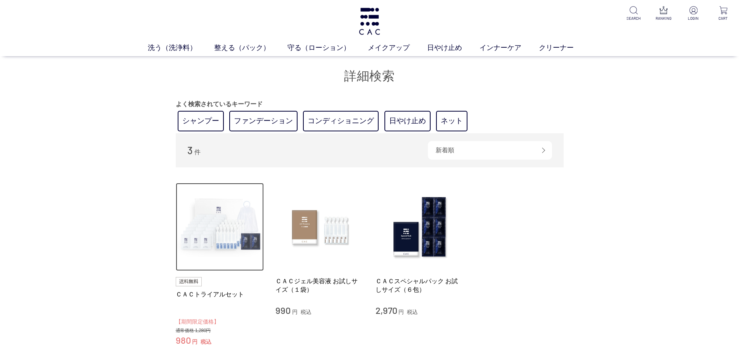
click at [188, 256] on img at bounding box center [220, 227] width 88 height 88
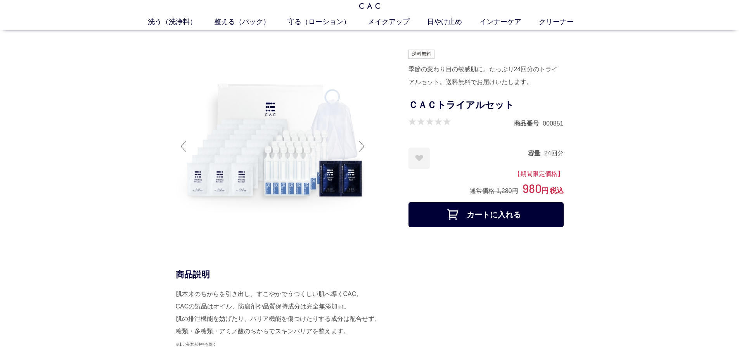
scroll to position [39, 0]
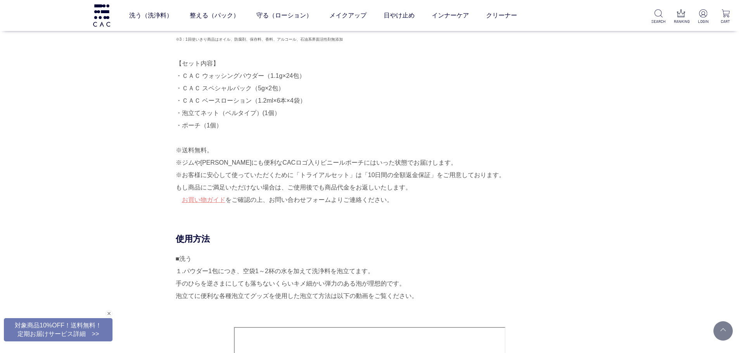
scroll to position [349, 0]
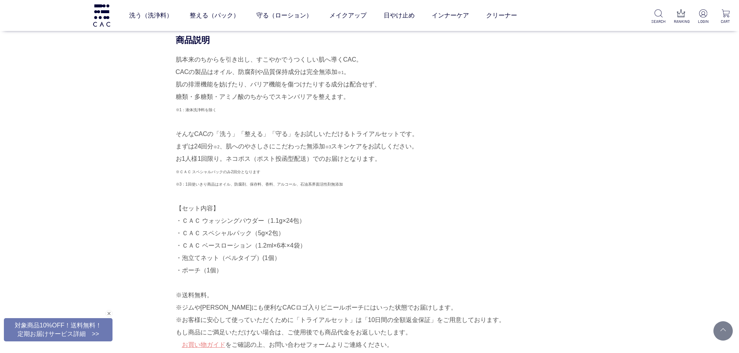
scroll to position [155, 0]
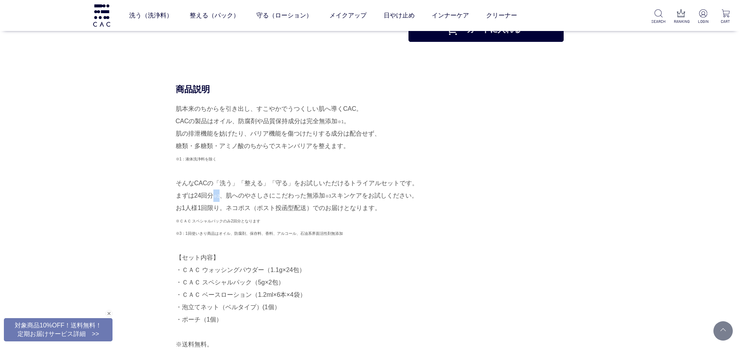
drag, startPoint x: 214, startPoint y: 195, endPoint x: 220, endPoint y: 195, distance: 5.4
click at [220, 195] on div "肌本来のちからを引き出し、すこやかでうつくしい肌へ導くCAC。 CACの製品はオイル、防腐剤や品質保持成分は完全無添加 ※1 。 肌の排泄機能を妨げたり、バリ…" at bounding box center [370, 252] width 388 height 298
copy span "※2"
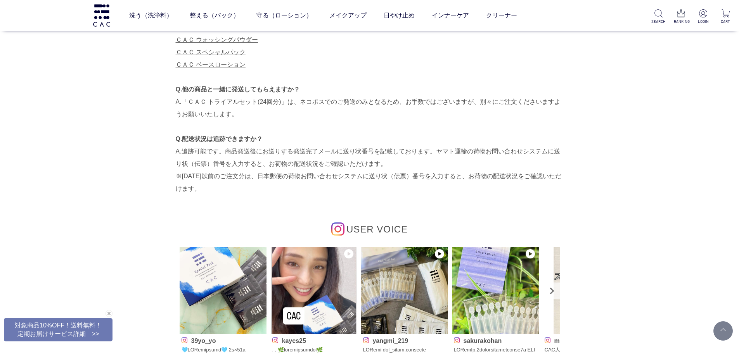
scroll to position [175, 0]
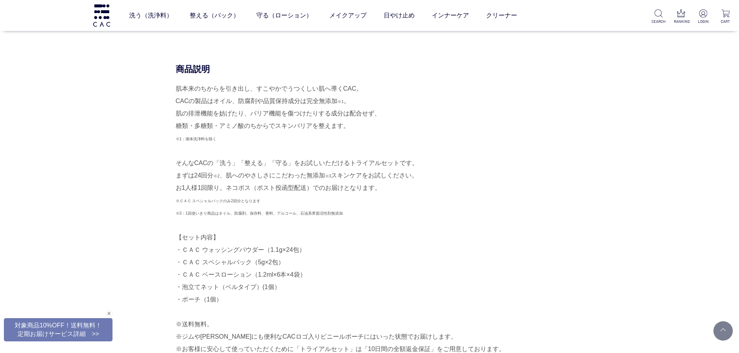
click at [180, 203] on span "※ＣＡＣ スペシャルパックのみ2回分となります ※3：1回使いきり商品はオイル、防腐剤、保存料、香料、アルコール、石油系界面活性剤無添加" at bounding box center [259, 207] width 167 height 17
click at [514, 203] on div "肌本来のちからを引き出し、すこやかでうつくしい肌へ導くCAC。 CACの製品はオイル、防腐剤や品質保持成分は完全無添加 ※1 。 肌の排泄機能を妨げたり、バリ…" at bounding box center [370, 232] width 388 height 298
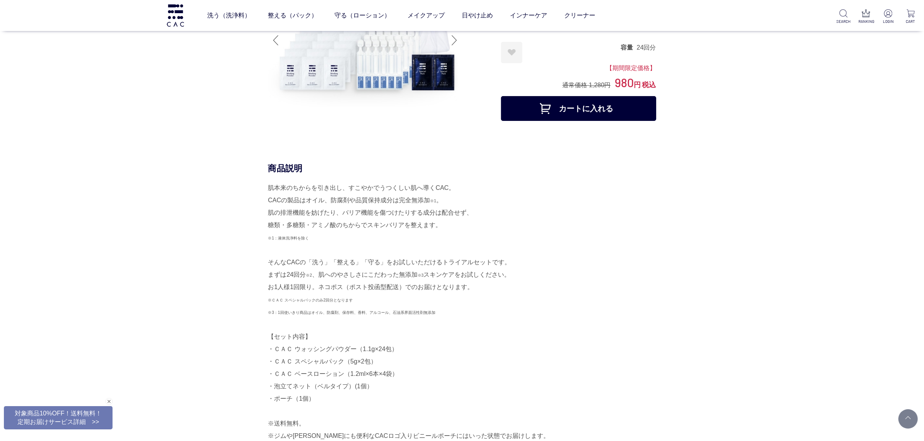
scroll to position [0, 0]
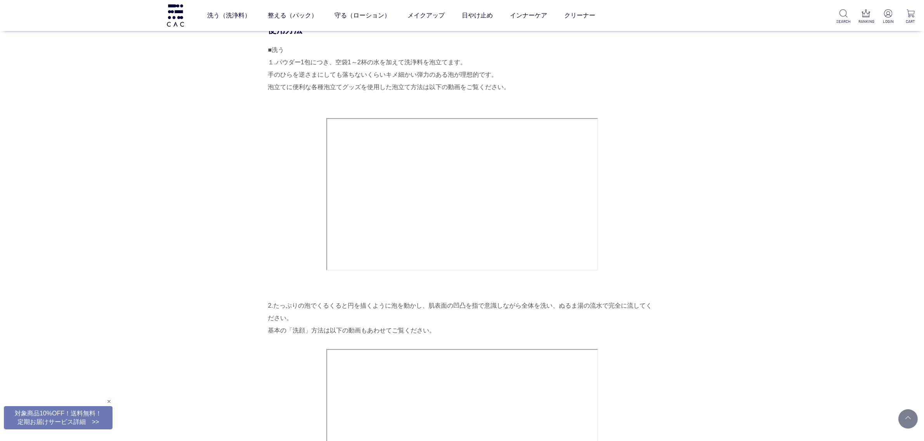
scroll to position [776, 0]
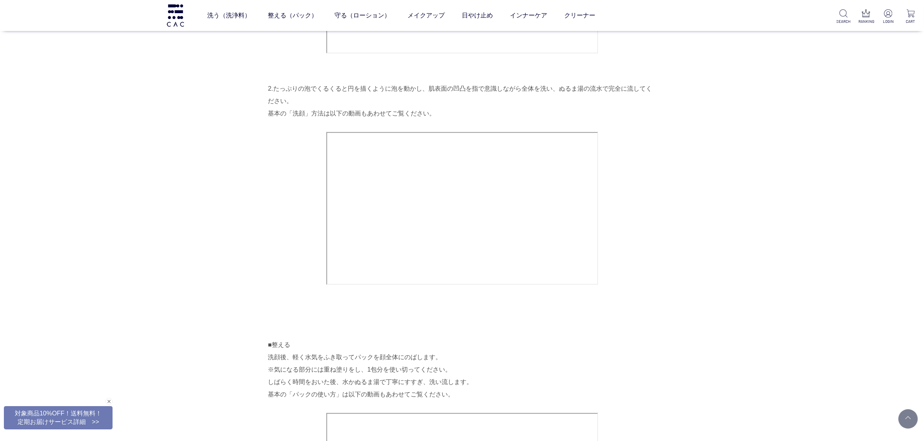
drag, startPoint x: 239, startPoint y: 237, endPoint x: 151, endPoint y: 259, distance: 91.0
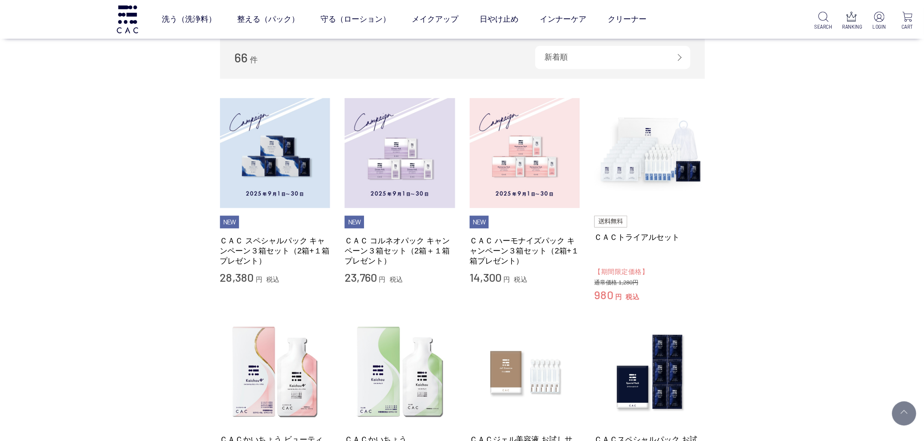
scroll to position [78, 0]
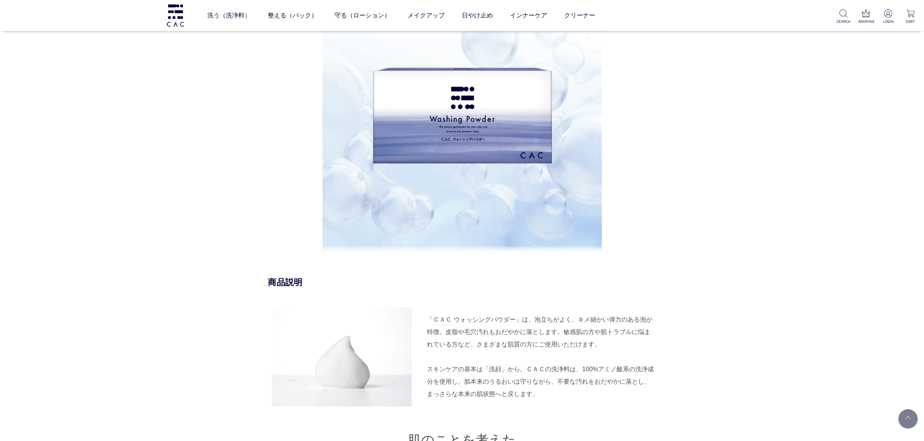
click at [189, 3] on div "洗う（洗浄料） 液体洗浄料 パウダー洗浄料 泡洗顔料 グッズ 整える（パック） フェイスパック ヘアパック 守る（ローション） 保湿化粧水 柔軟化粧水 美容液…" at bounding box center [369, 15] width 739 height 31
click at [176, 19] on img at bounding box center [175, 15] width 19 height 22
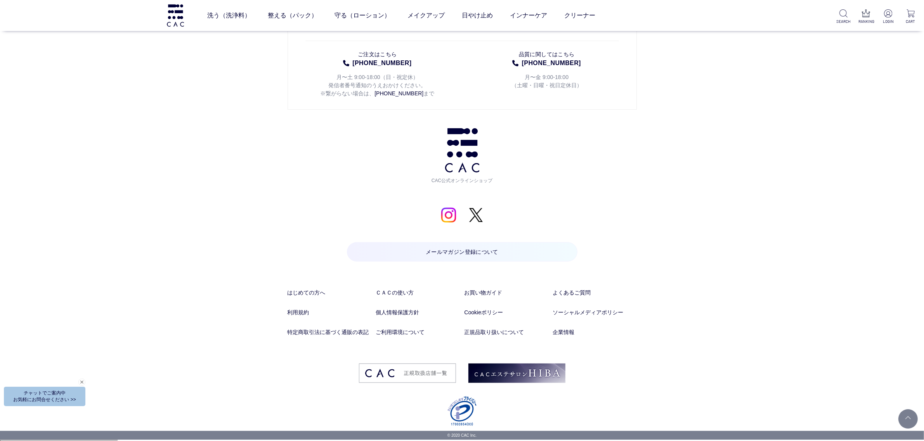
drag, startPoint x: 166, startPoint y: 137, endPoint x: 119, endPoint y: 393, distance: 260.3
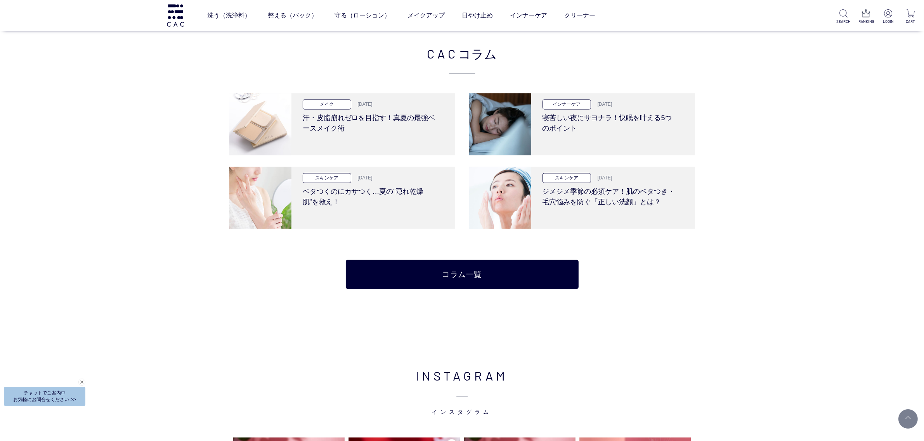
scroll to position [1796, 0]
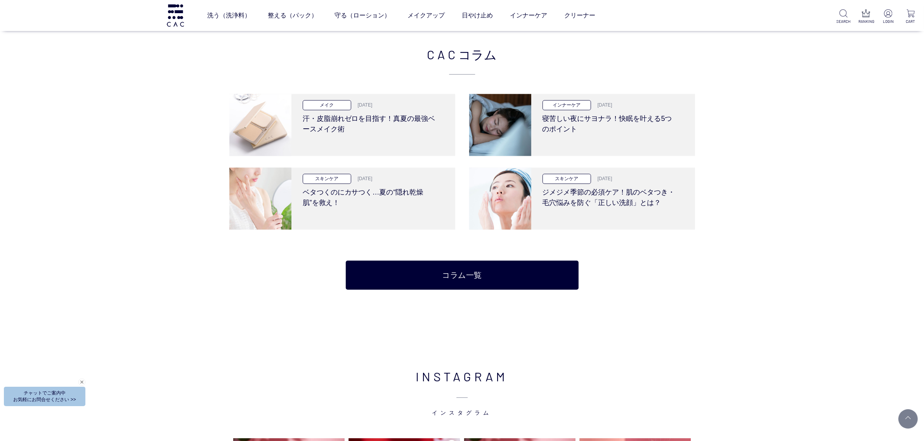
click at [377, 160] on ul "メイク 2025.8.28 汗・皮脂崩れゼロを目指す！真夏の最強ベースメイク術 インナーケア 2025.08.13 寝苦しい夜にサヨナラ！快眠を叶える5つのポ…" at bounding box center [462, 162] width 466 height 136
click at [376, 129] on h3 "汗・皮脂崩れゼロを目指す！真夏の最強ベースメイク術" at bounding box center [370, 123] width 135 height 24
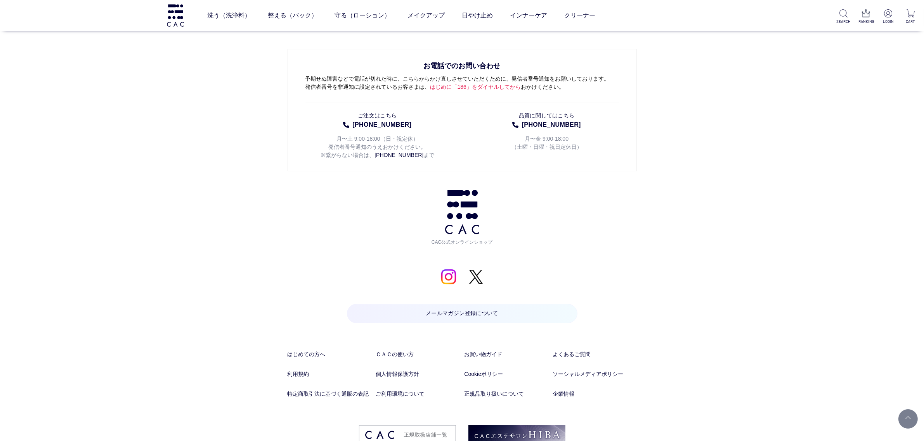
scroll to position [3231, 0]
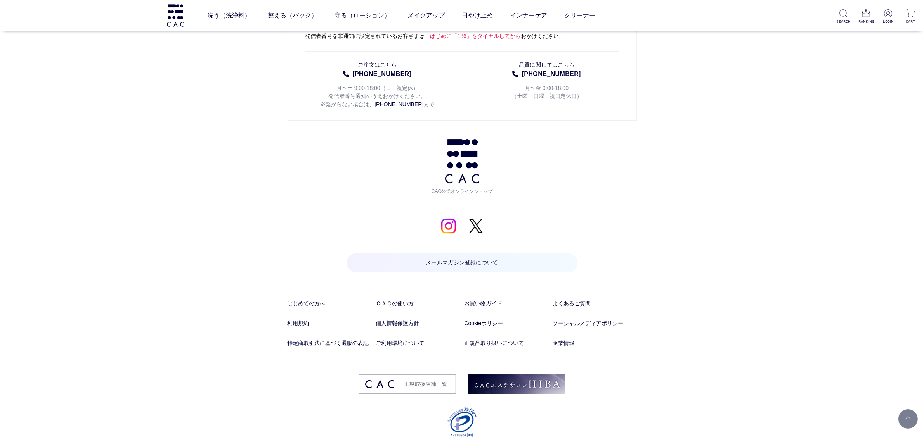
click at [259, 377] on div "お問い合わせ お電話でのお問い合わせ 予期せぬ障害などで電話が切れた時に、こちらからかけ直しさせていただくために、発信者番号通知をお願いしております。 発信者…" at bounding box center [462, 179] width 924 height 525
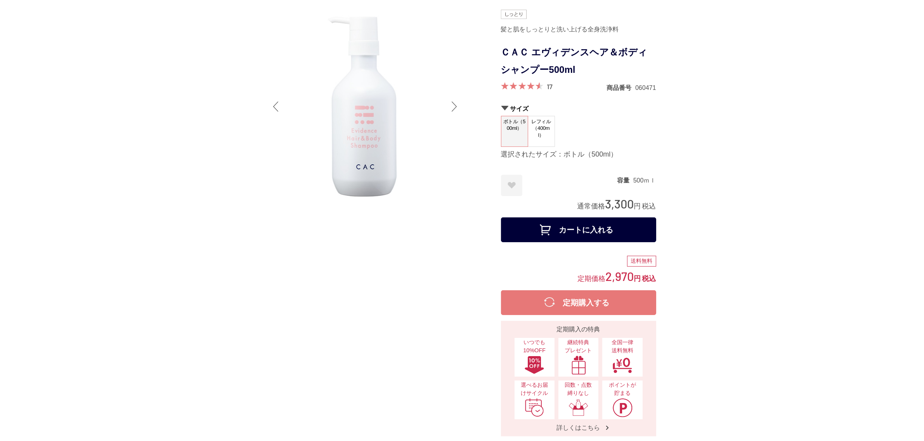
scroll to position [0, 0]
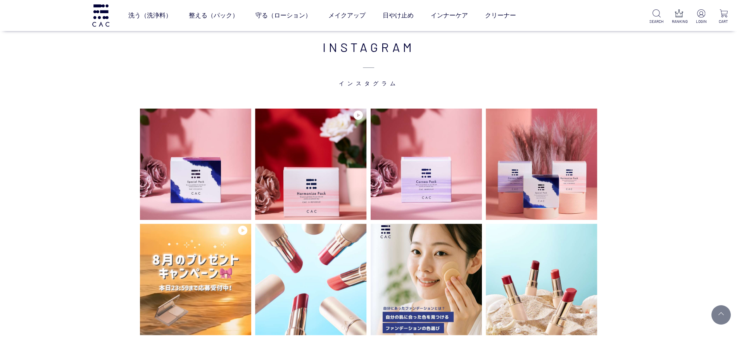
scroll to position [2037, 0]
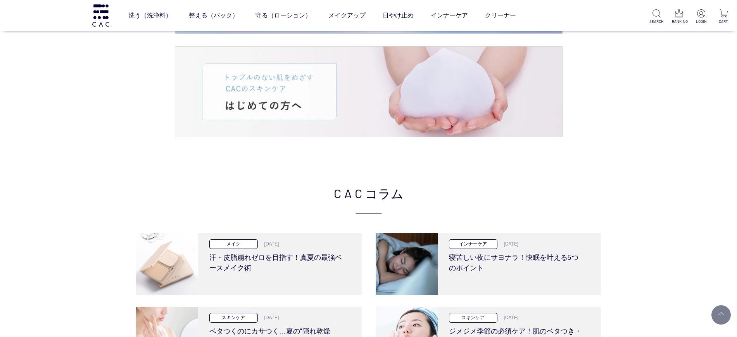
scroll to position [1455, 0]
